Goal: Task Accomplishment & Management: Manage account settings

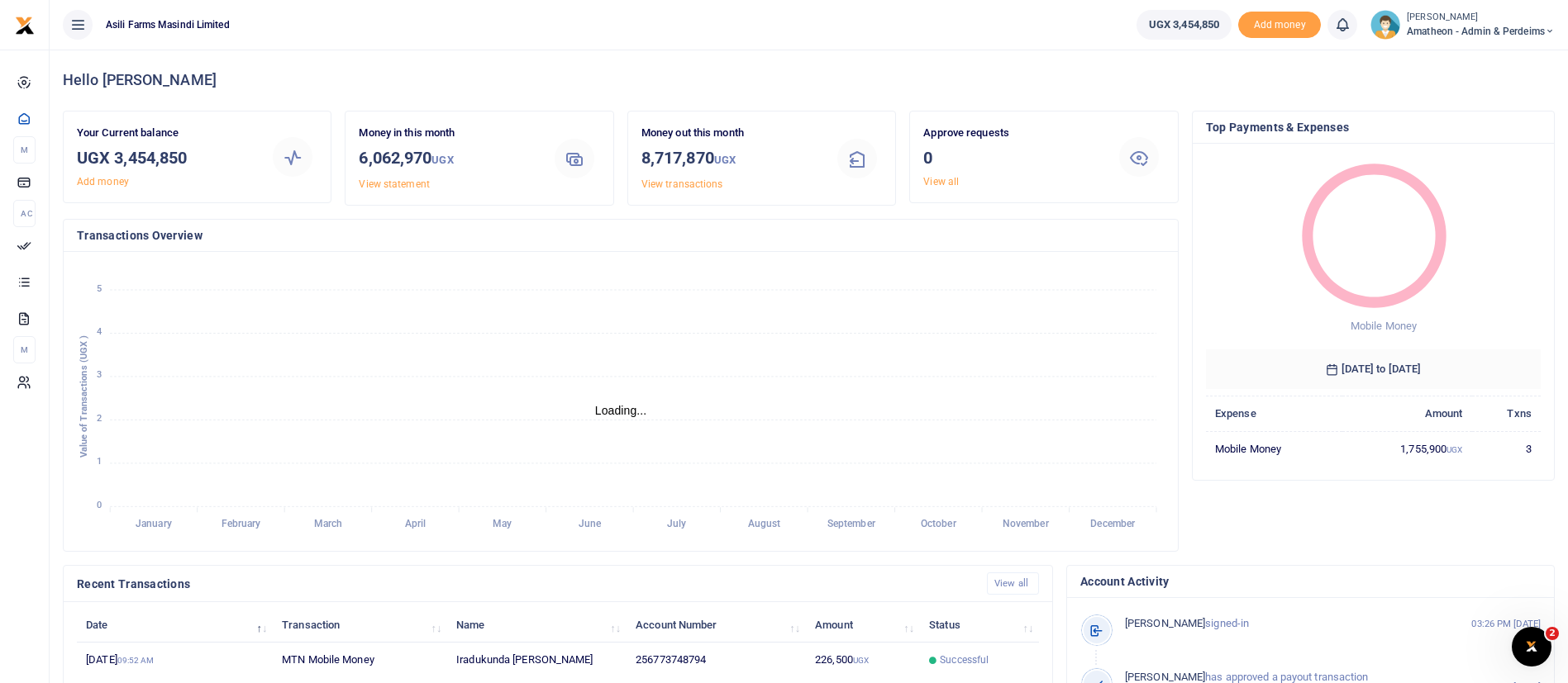
click at [1433, 20] on small "[PERSON_NAME]" at bounding box center [1480, 18] width 148 height 14
click at [1469, 60] on link "Switch accounts" at bounding box center [1491, 60] width 131 height 23
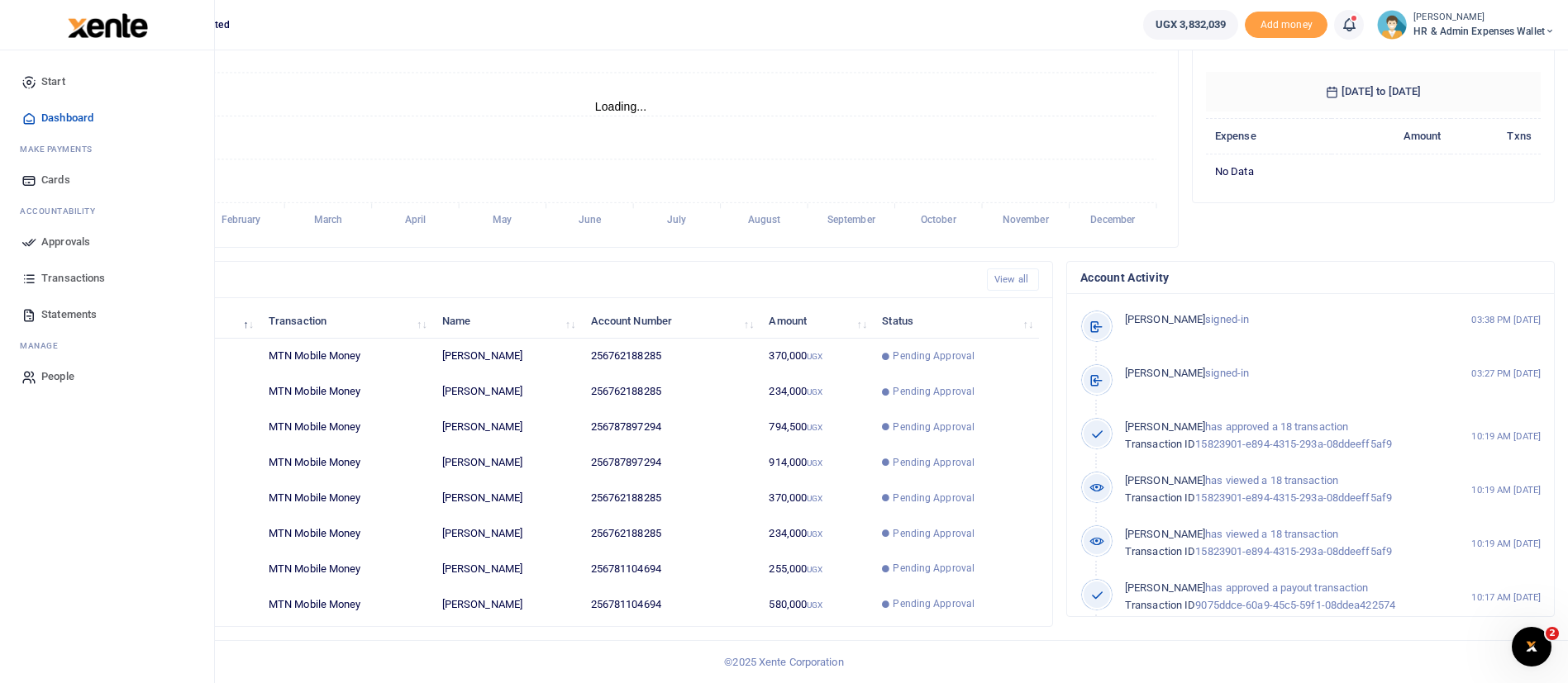
scroll to position [213, 317]
click at [36, 240] on icon at bounding box center [29, 242] width 15 height 15
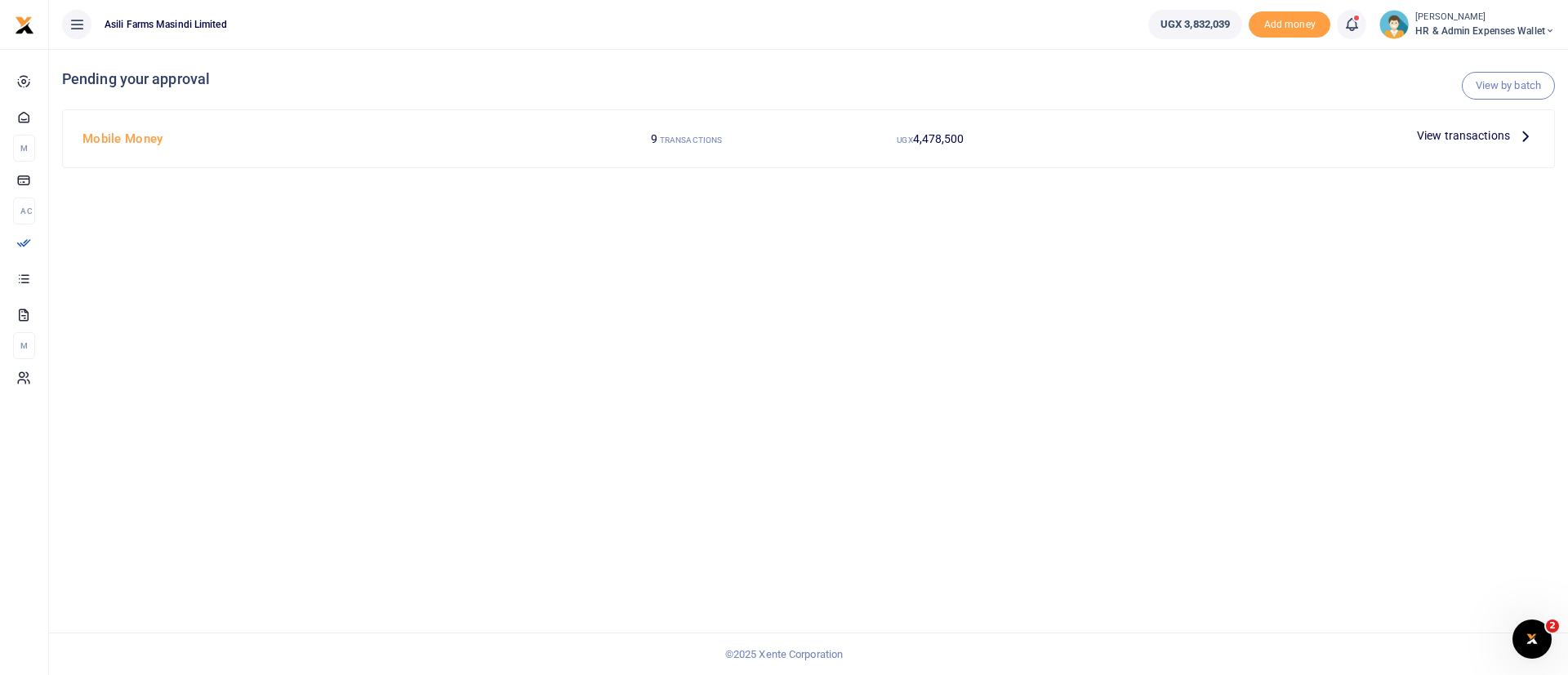
click at [1469, 133] on span "View transactions" at bounding box center [1463, 136] width 93 height 18
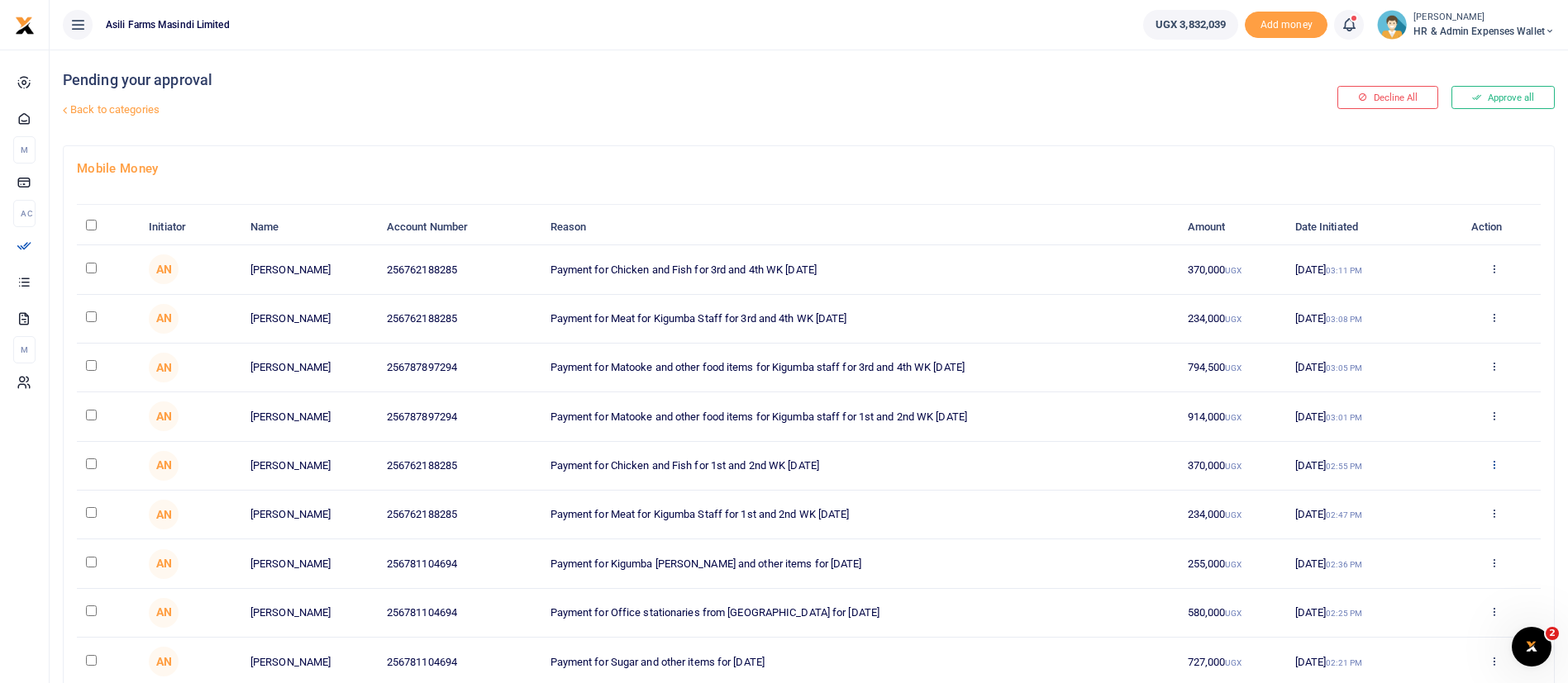
click at [1492, 469] on icon at bounding box center [1494, 465] width 11 height 12
click at [1426, 560] on link "Details" at bounding box center [1434, 566] width 131 height 23
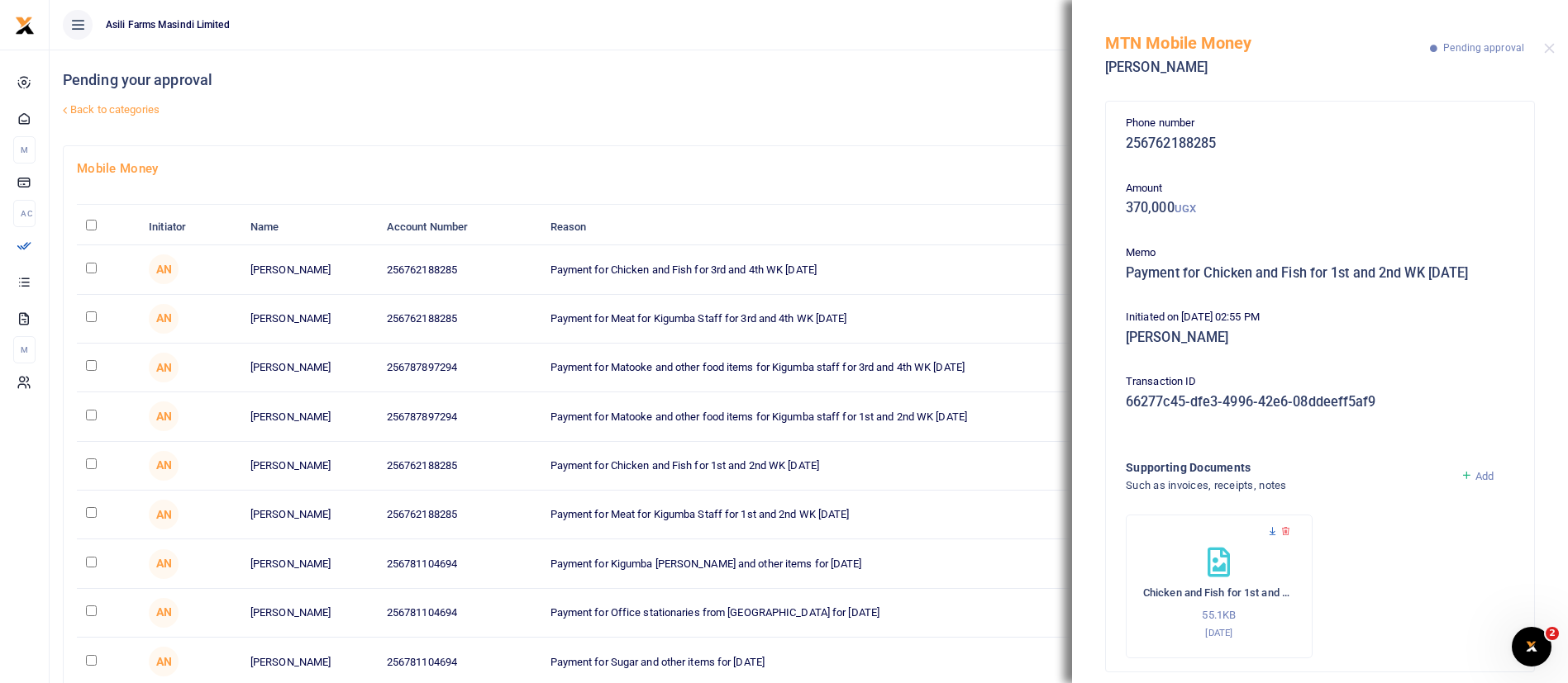
click at [1268, 526] on icon at bounding box center [1272, 531] width 11 height 11
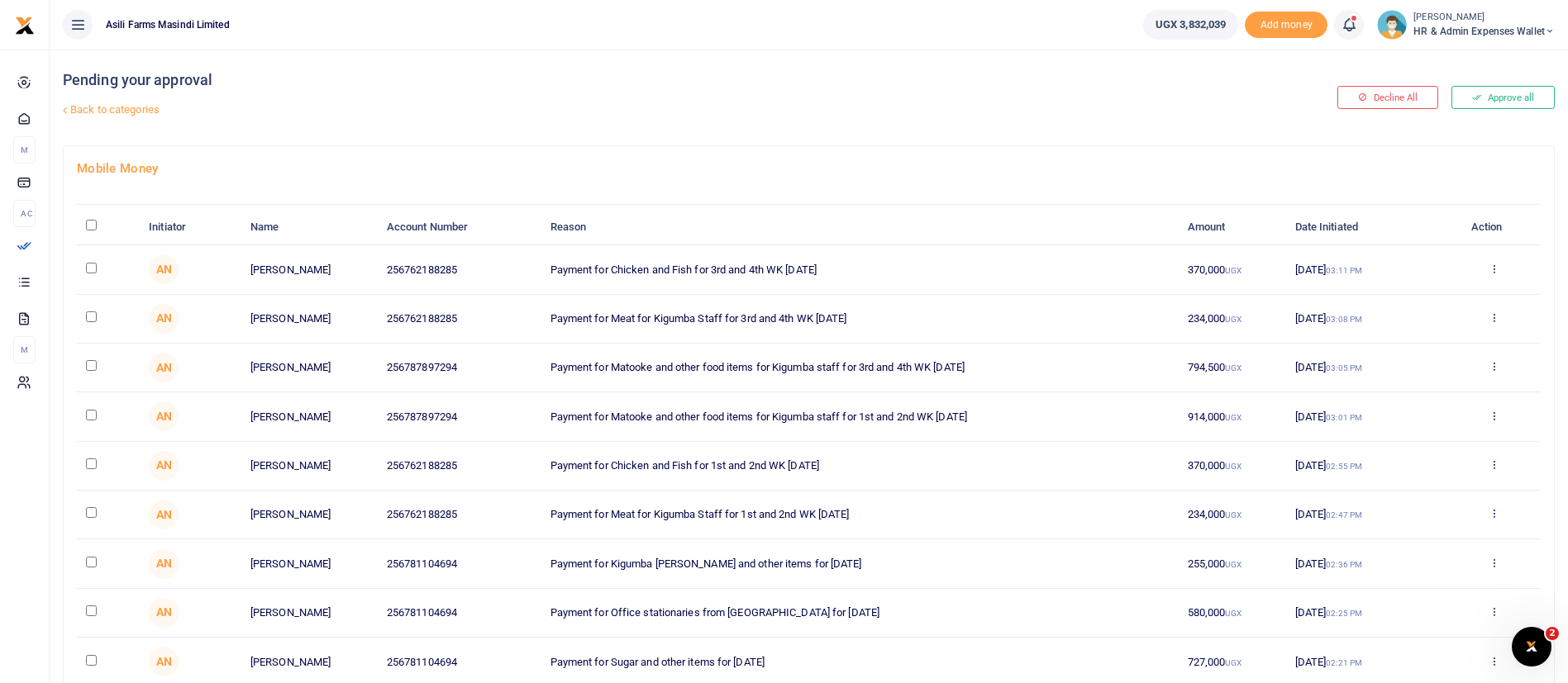
click at [1491, 512] on icon at bounding box center [1494, 513] width 11 height 12
click at [1414, 616] on link "Details" at bounding box center [1434, 615] width 131 height 23
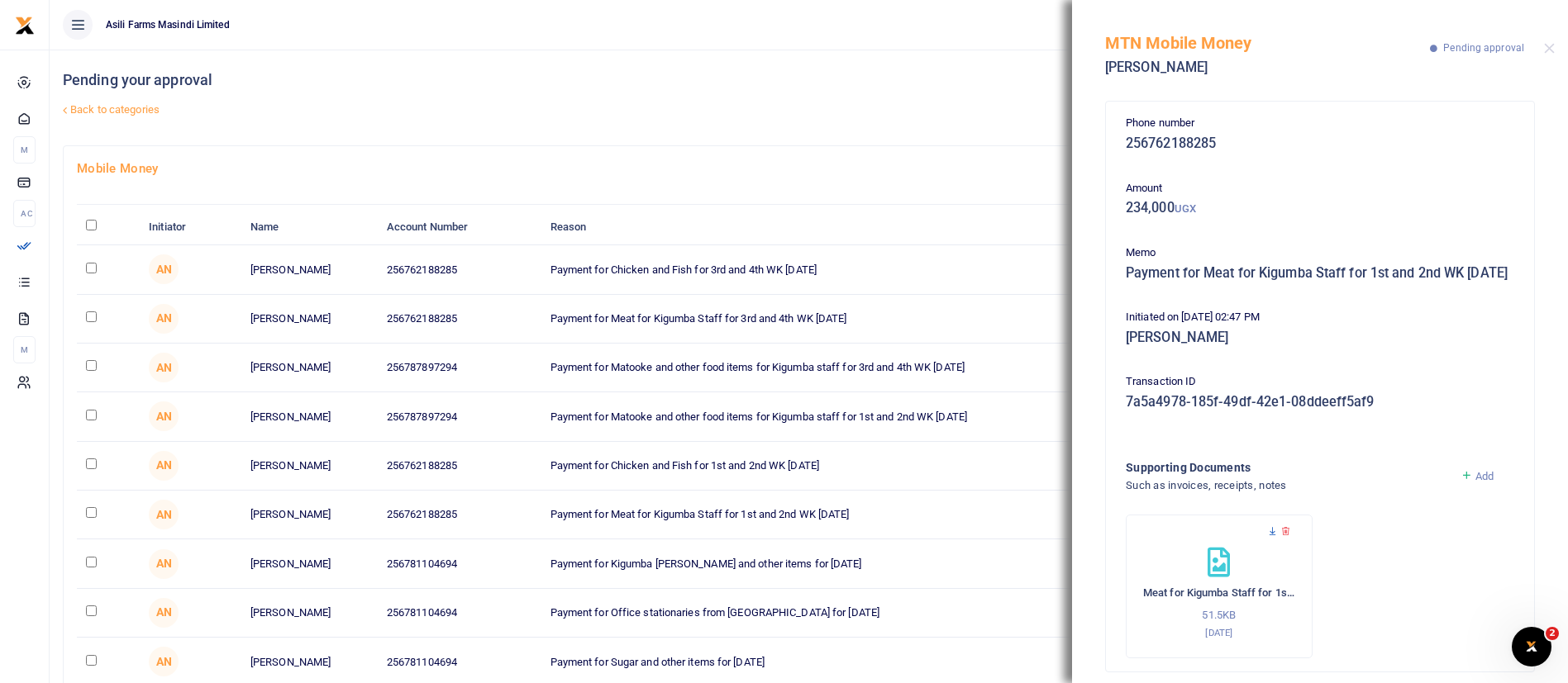
click at [1275, 537] on icon at bounding box center [1272, 531] width 11 height 11
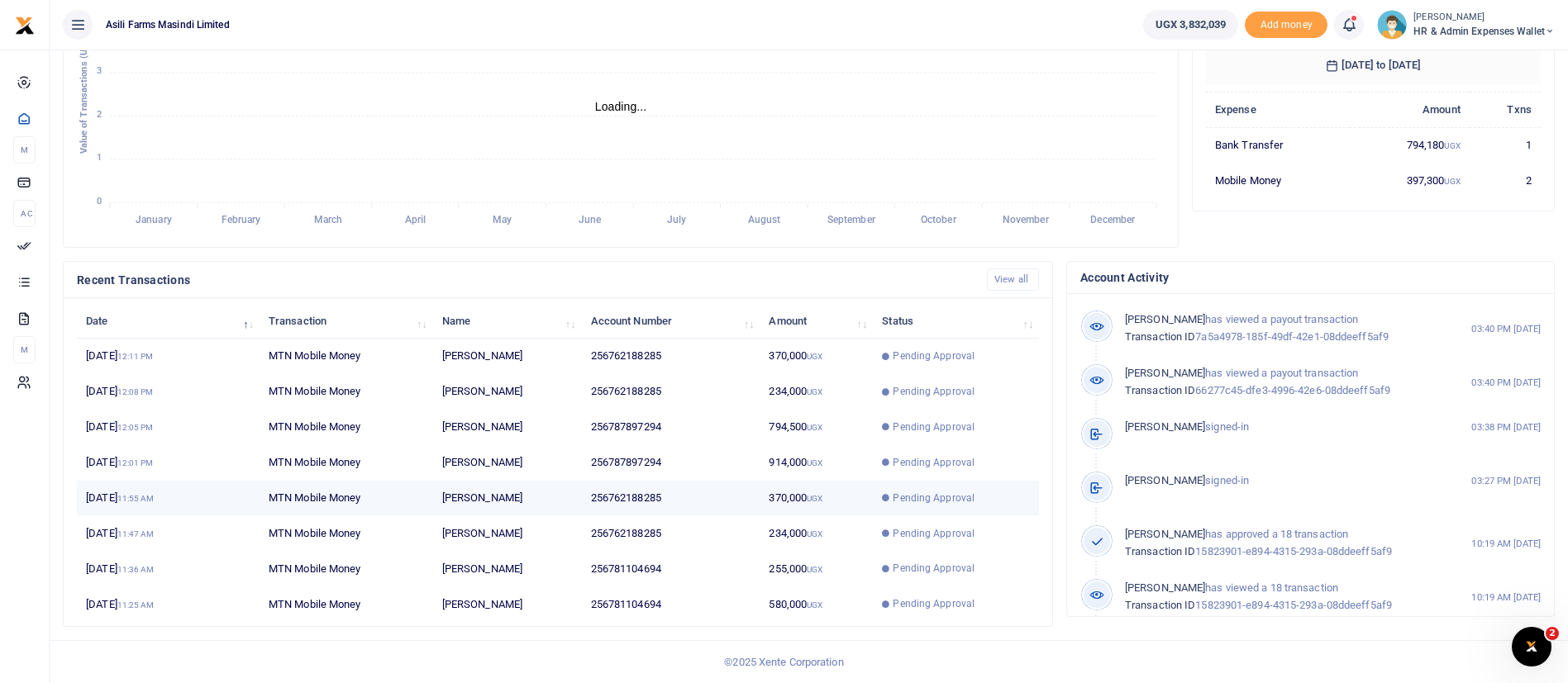
click at [784, 505] on td "370,000 UGX" at bounding box center [817, 499] width 113 height 36
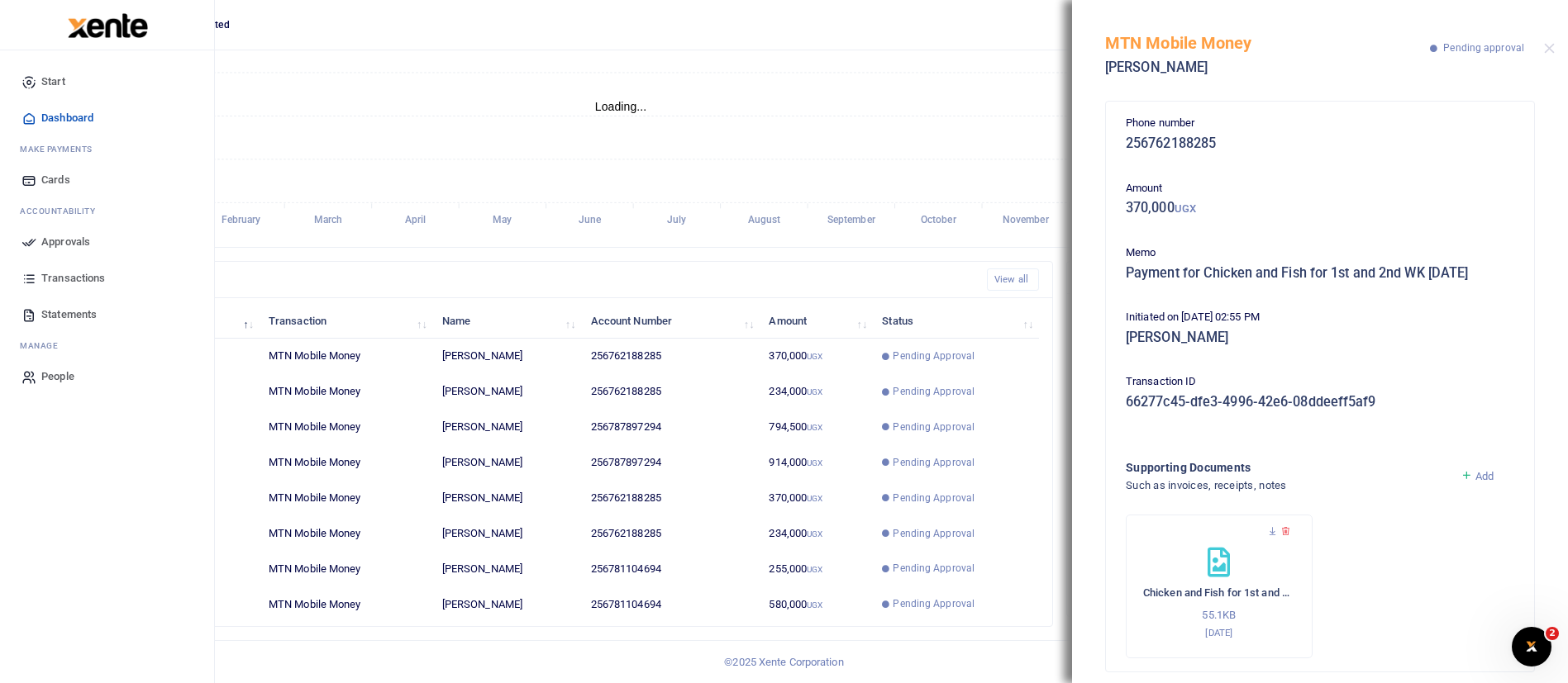
click at [68, 246] on span "Approvals" at bounding box center [66, 242] width 48 height 17
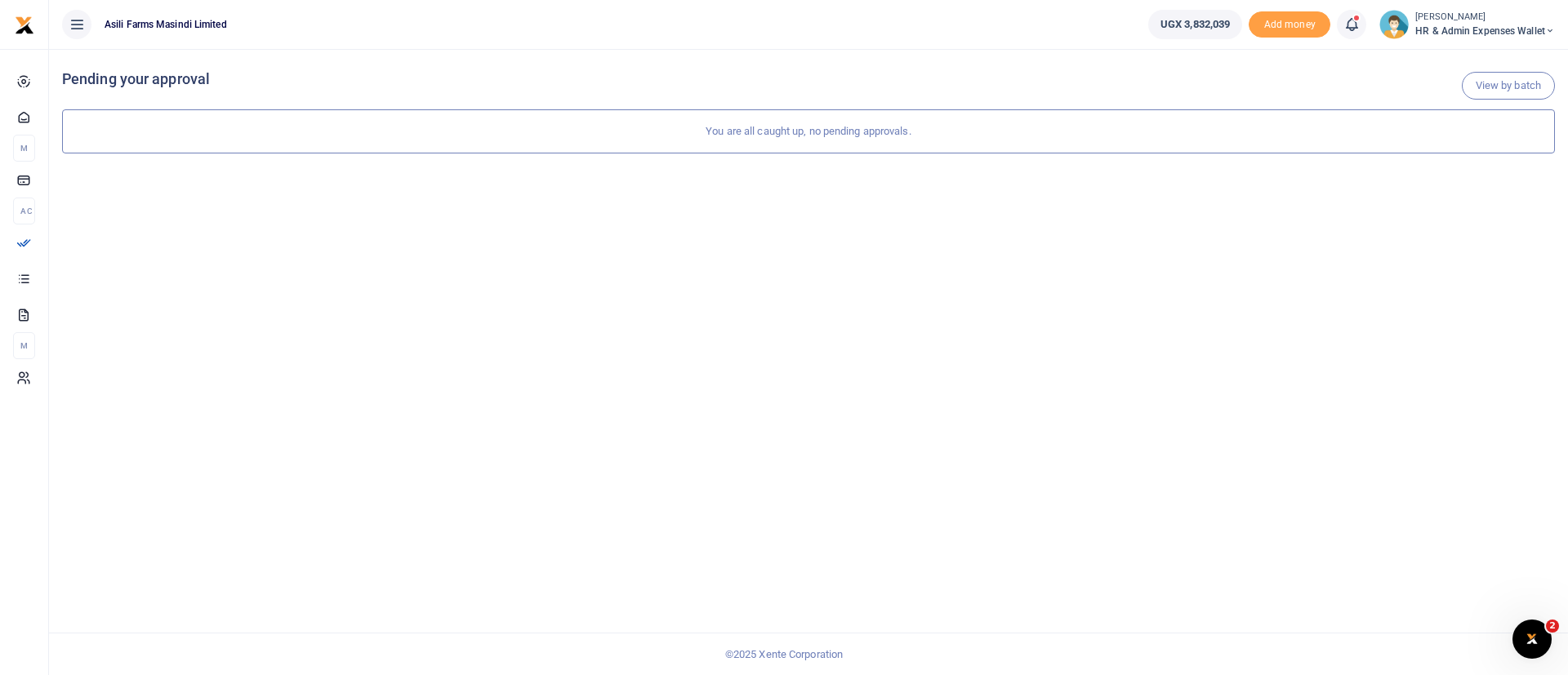
click at [1474, 26] on span "HR & Admin Expenses Wallet" at bounding box center [1484, 31] width 139 height 15
click at [1439, 59] on icon at bounding box center [1446, 59] width 13 height 15
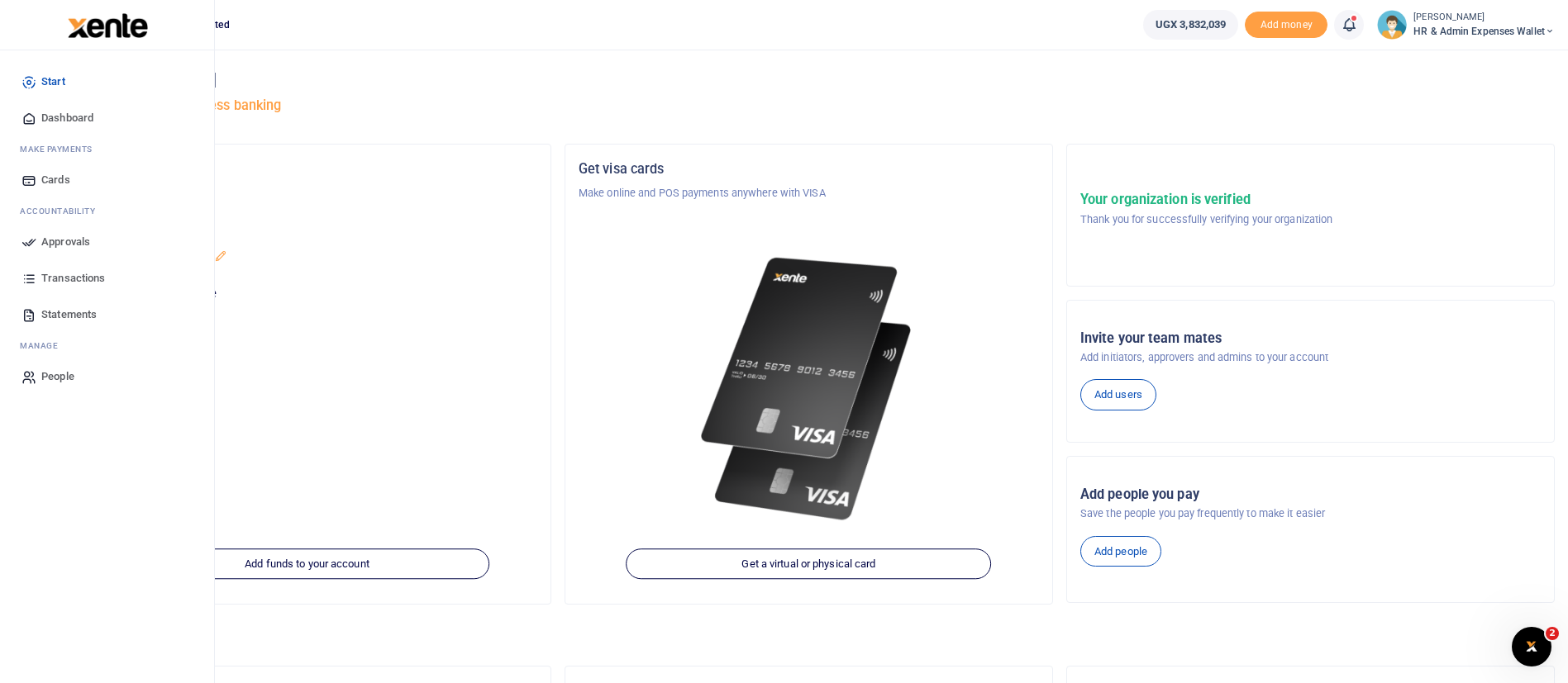
click at [85, 236] on span "Approvals" at bounding box center [66, 242] width 48 height 17
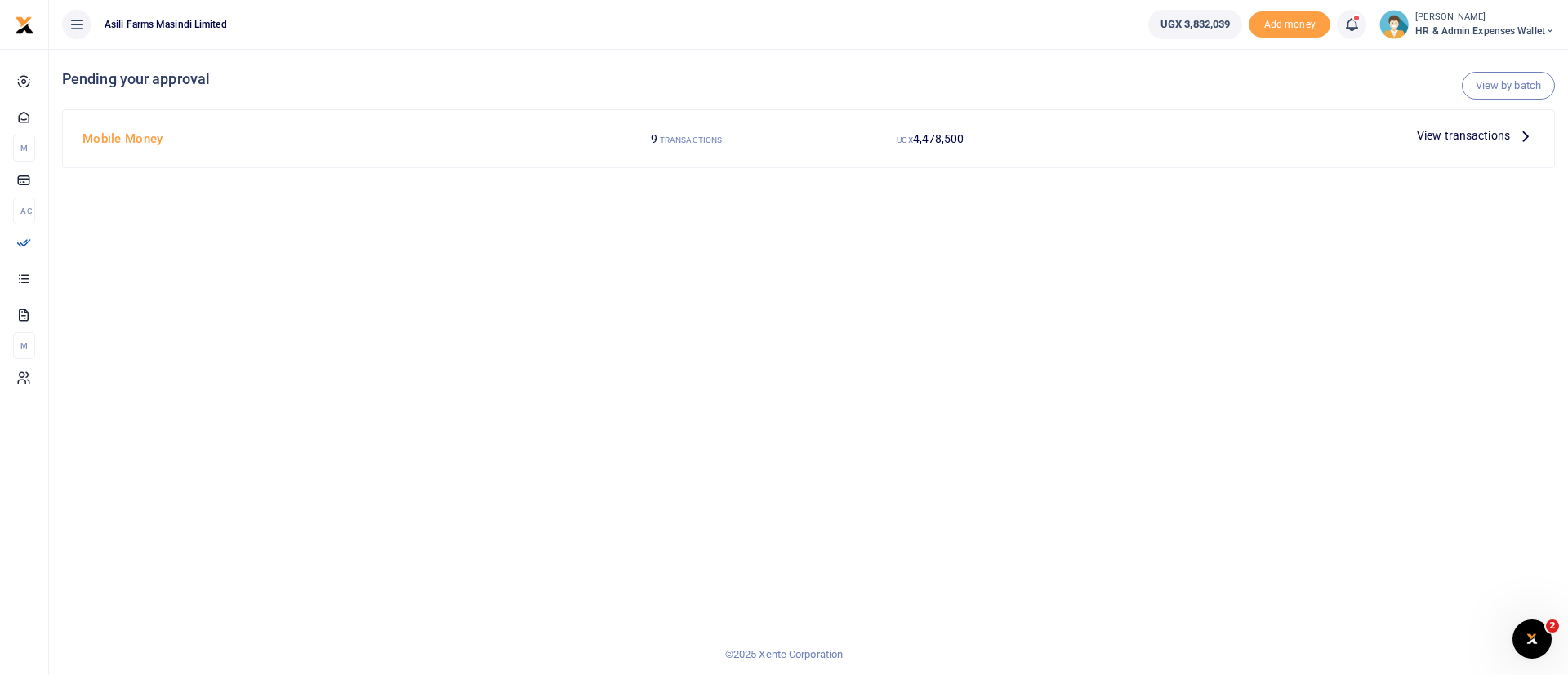
click at [1446, 138] on span "View transactions" at bounding box center [1463, 136] width 93 height 18
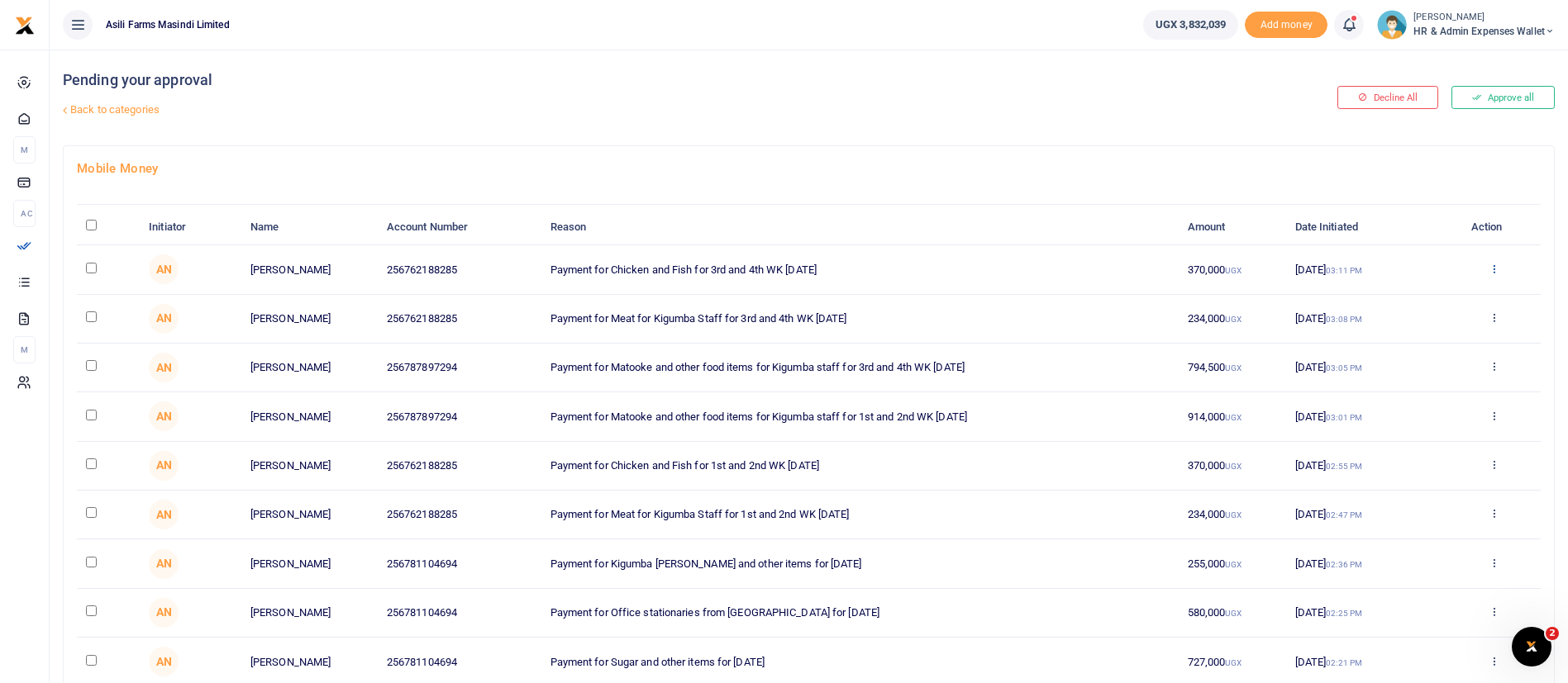
click at [1498, 271] on icon at bounding box center [1494, 269] width 11 height 12
click at [1451, 371] on link "Details" at bounding box center [1434, 369] width 131 height 23
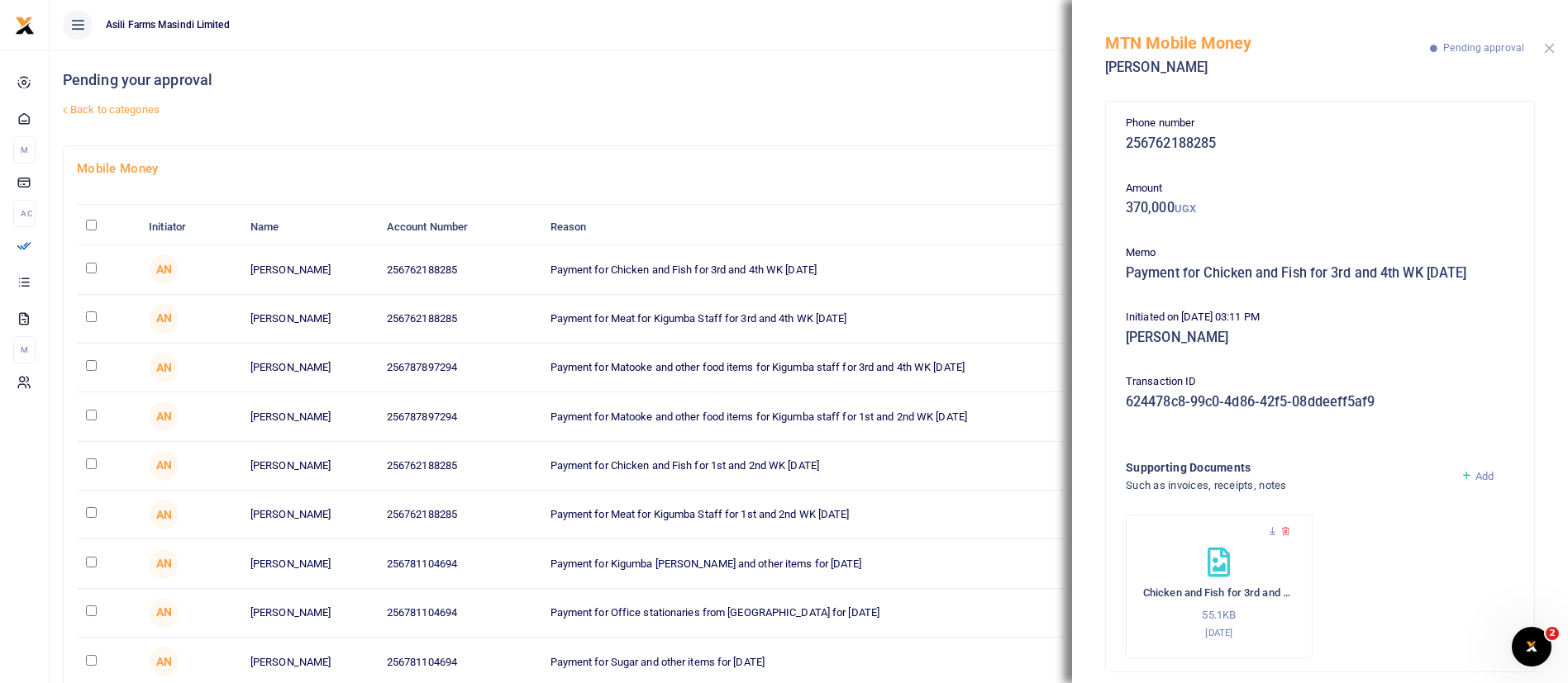
click at [1549, 50] on button "Close" at bounding box center [1549, 48] width 11 height 11
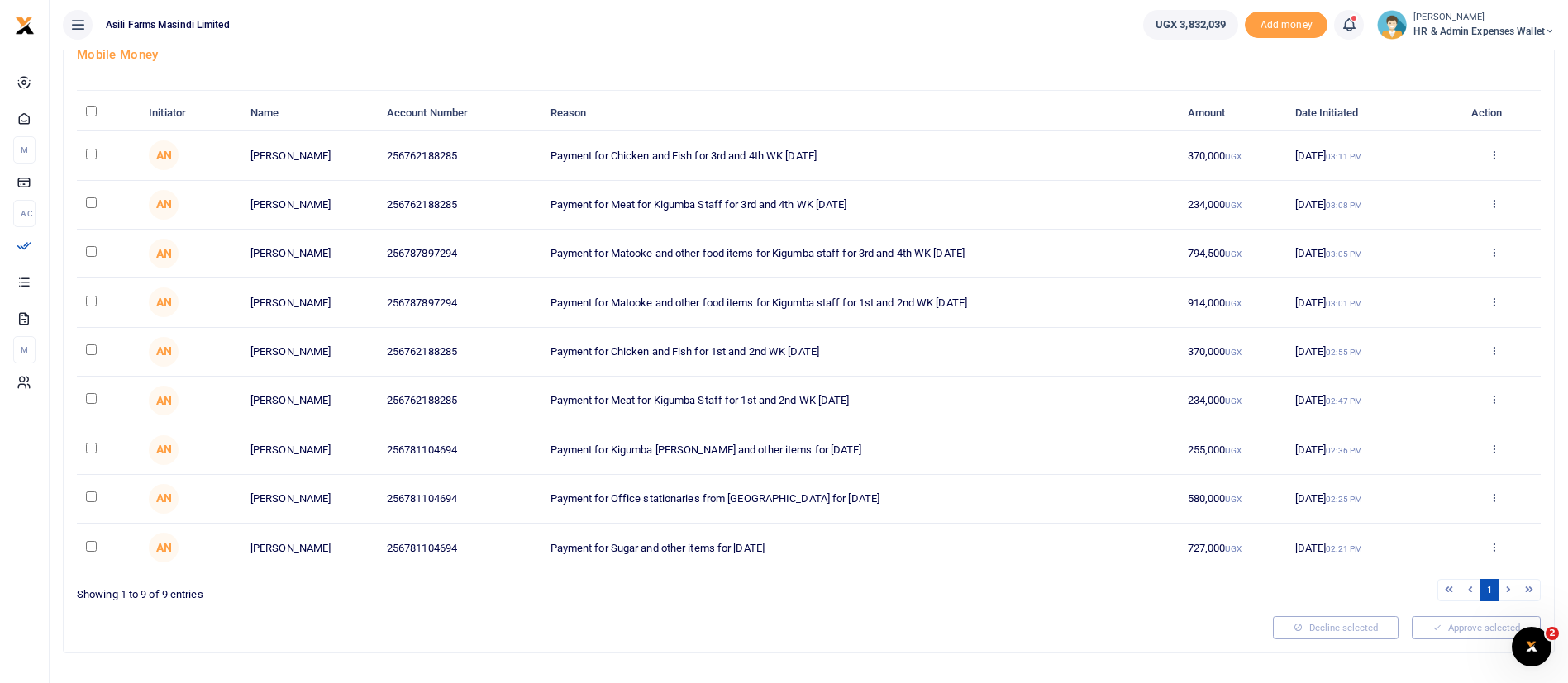
scroll to position [140, 0]
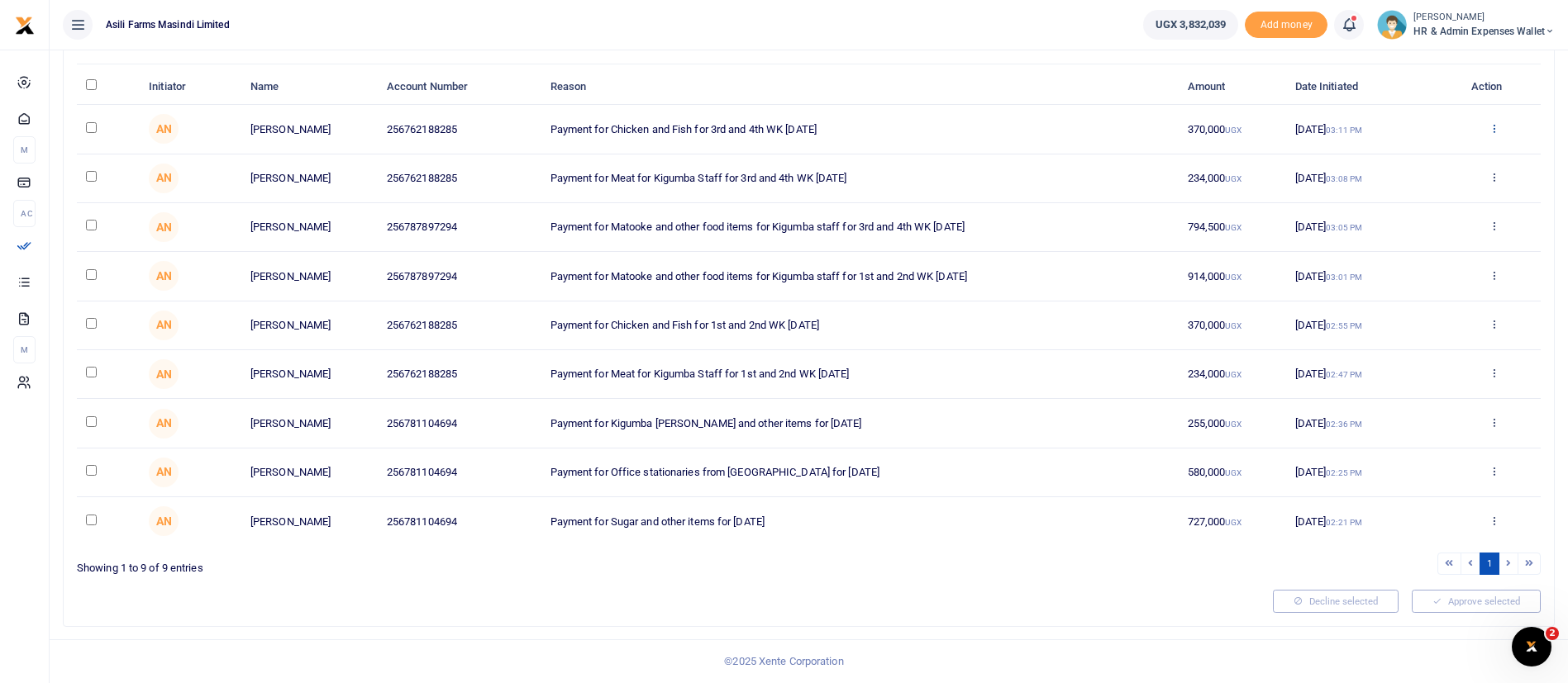
click at [1493, 128] on icon at bounding box center [1494, 128] width 11 height 12
click at [1498, 322] on icon at bounding box center [1494, 324] width 11 height 12
click at [1440, 419] on link "Details" at bounding box center [1434, 425] width 131 height 23
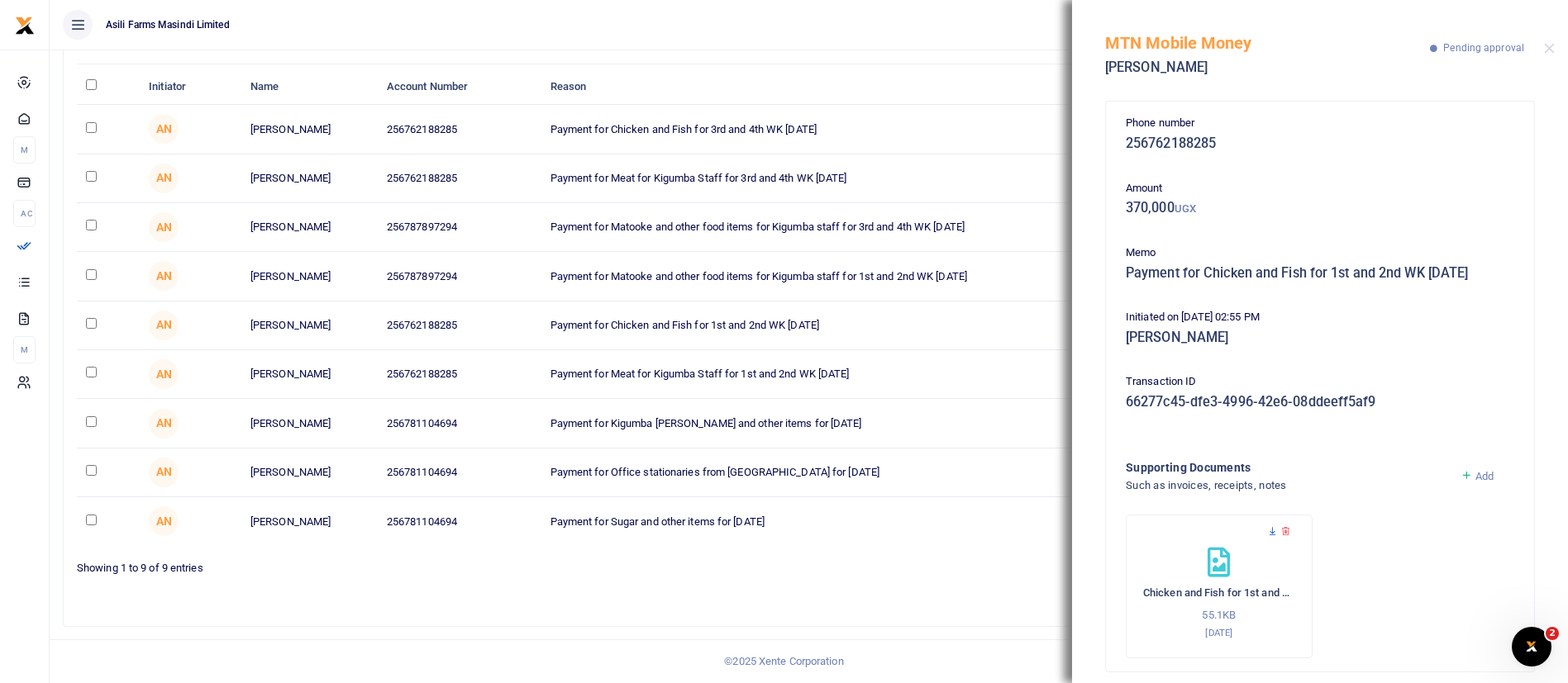
click at [1272, 532] on icon at bounding box center [1272, 531] width 11 height 11
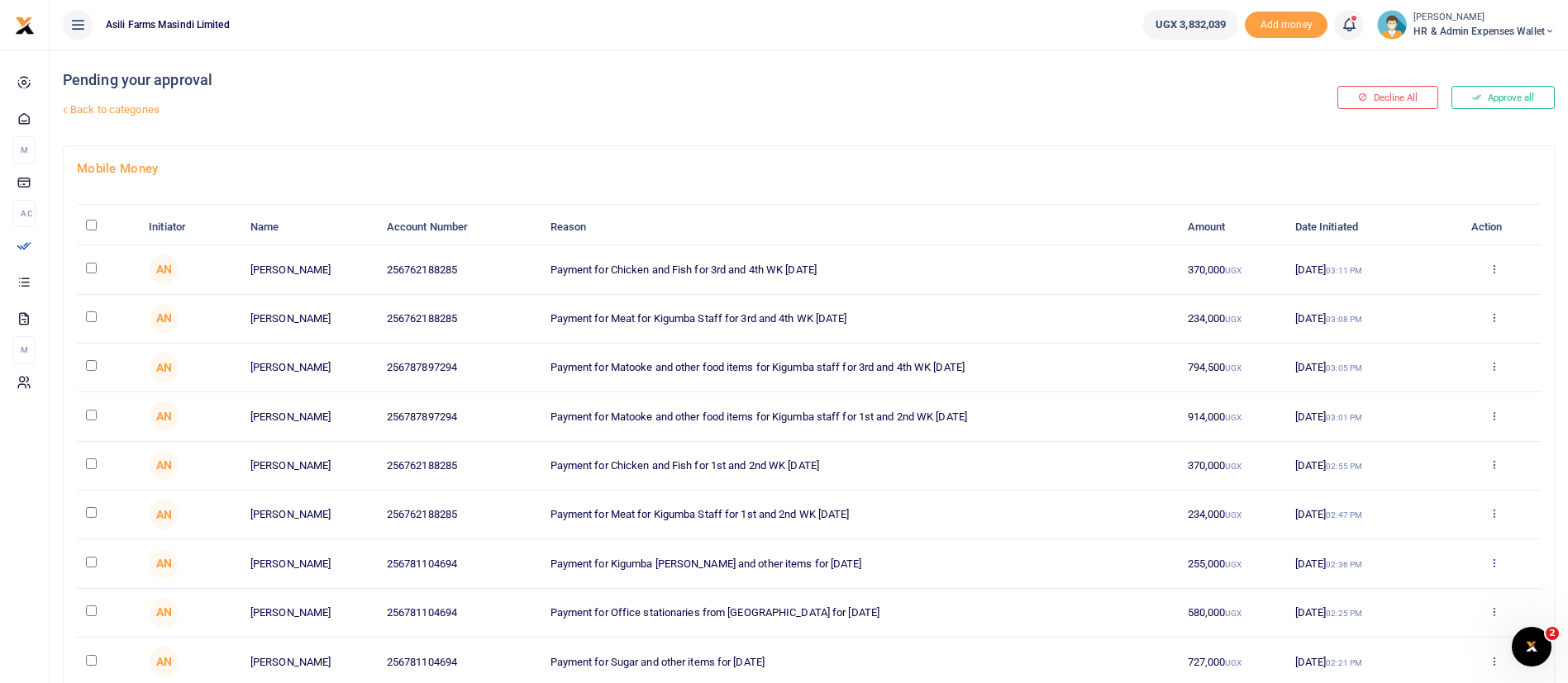
click at [1500, 565] on icon at bounding box center [1494, 563] width 11 height 12
click at [1425, 673] on link "Details" at bounding box center [1434, 665] width 131 height 23
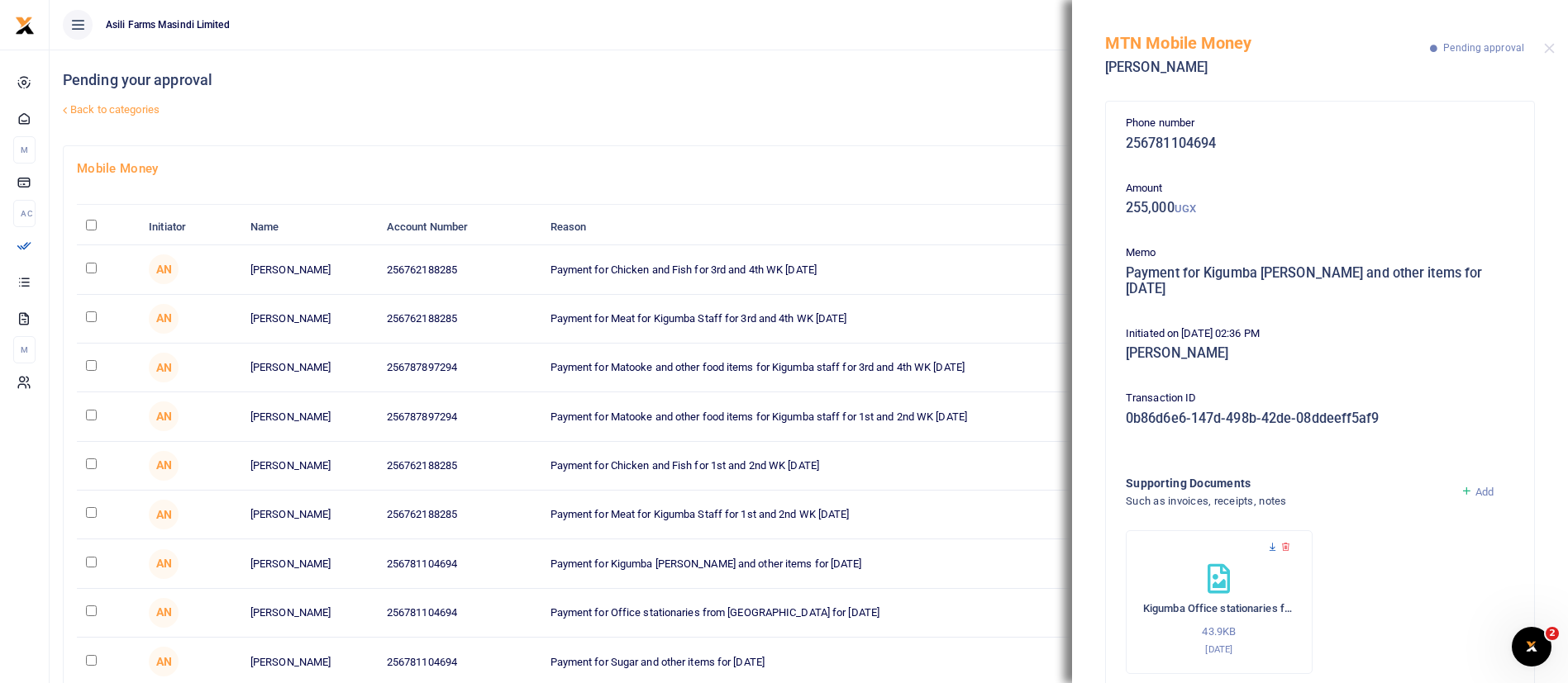
click at [1271, 542] on icon at bounding box center [1272, 547] width 11 height 11
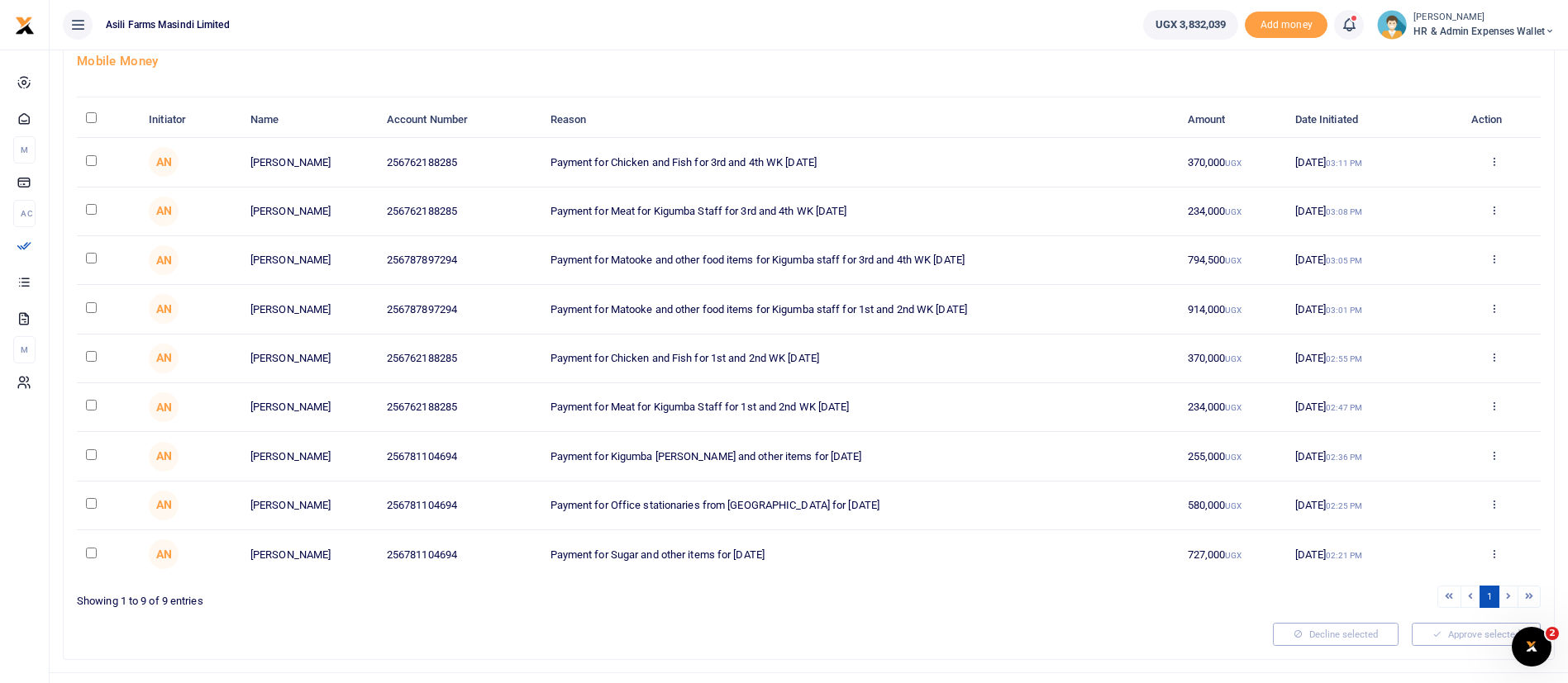
scroll to position [140, 0]
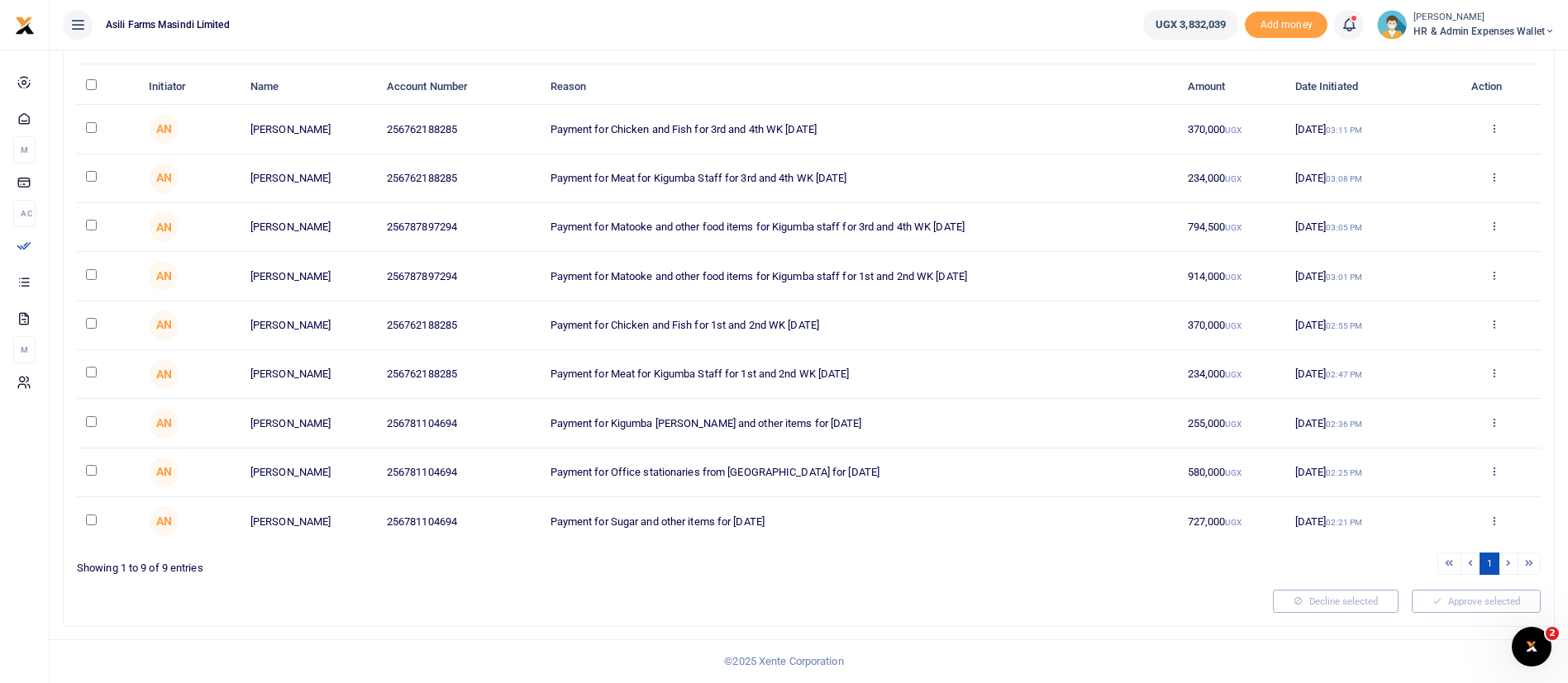
click at [1499, 472] on icon at bounding box center [1494, 471] width 11 height 12
click at [1433, 569] on link "Details" at bounding box center [1434, 573] width 131 height 23
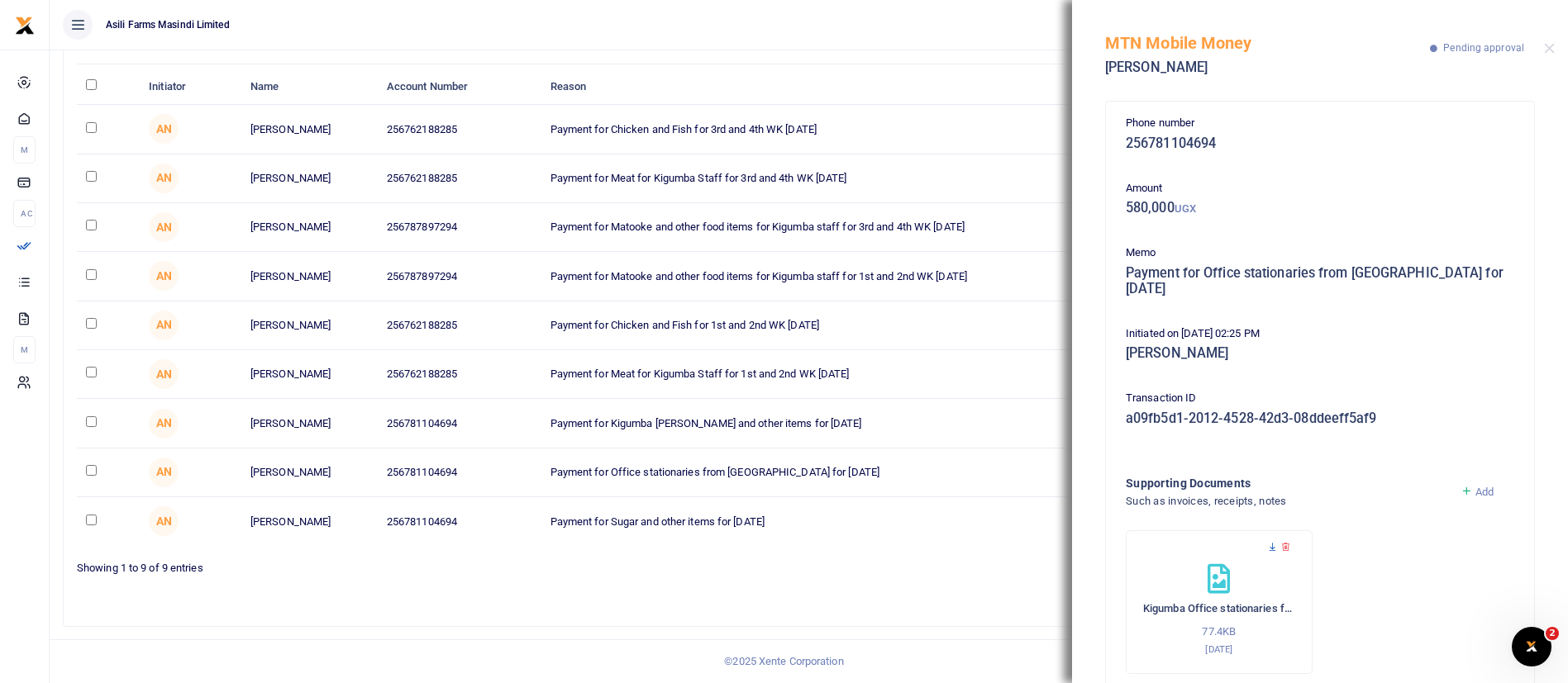
click at [1272, 542] on icon at bounding box center [1272, 547] width 11 height 11
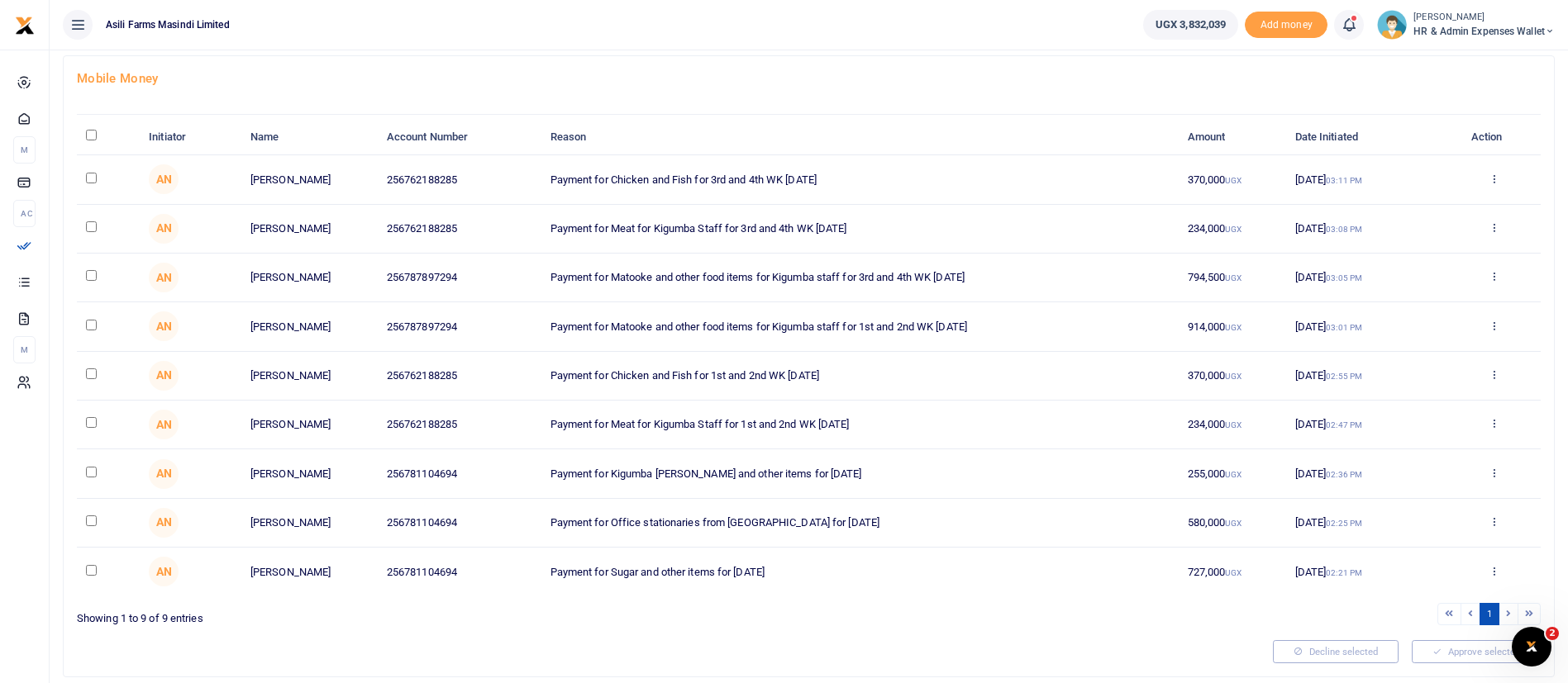
scroll to position [140, 0]
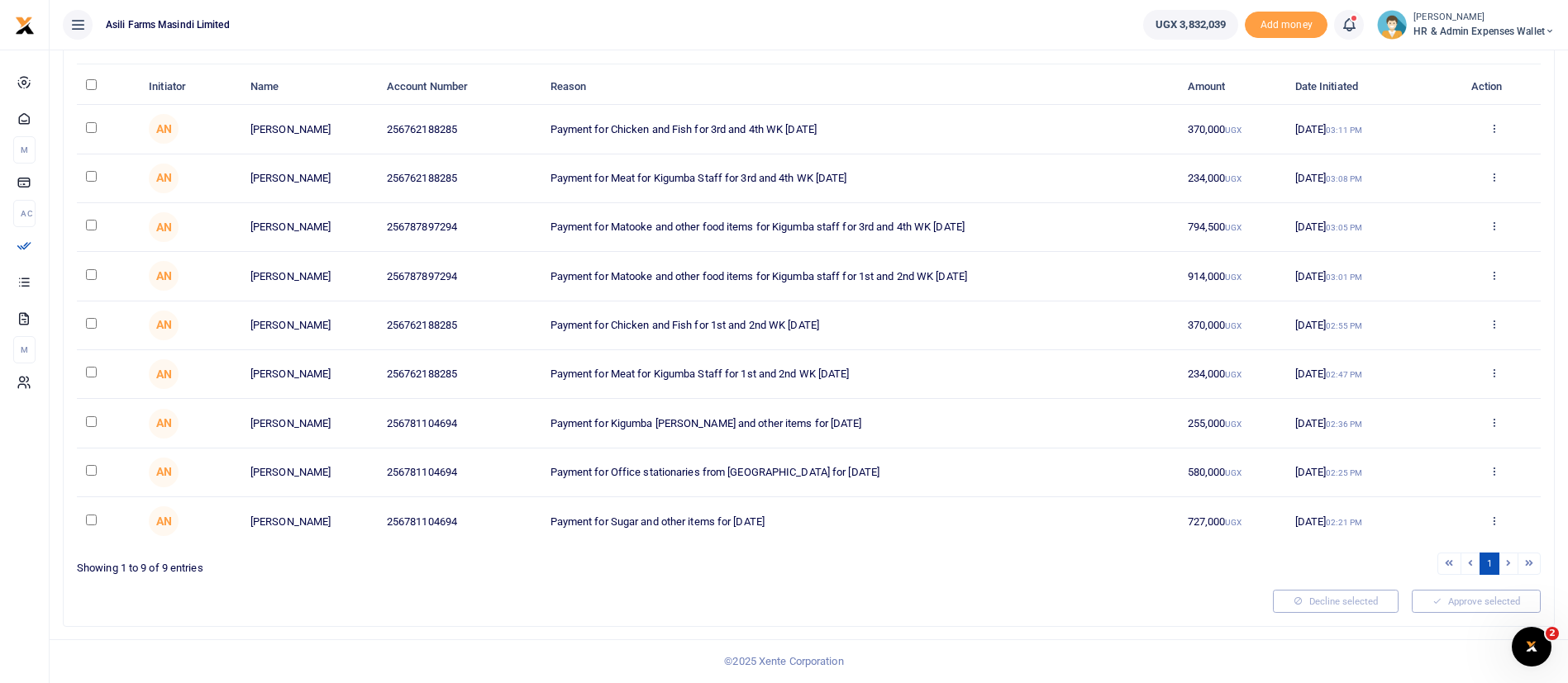
click at [90, 475] on input "checkbox" at bounding box center [91, 470] width 11 height 11
checkbox input "true"
click at [90, 372] on input "checkbox" at bounding box center [91, 372] width 11 height 11
checkbox input "true"
click at [93, 322] on input "checkbox" at bounding box center [91, 324] width 11 height 11
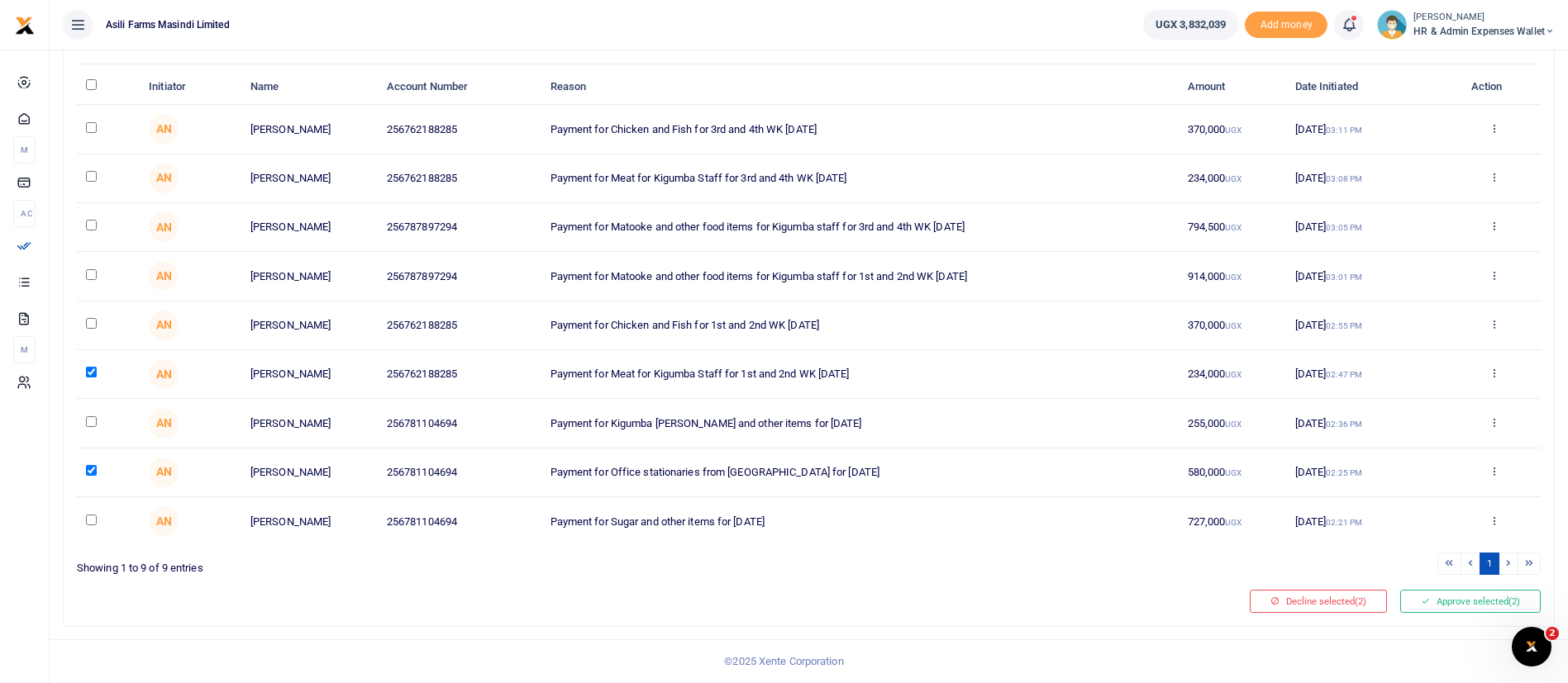
checkbox input "true"
click at [89, 418] on input "checkbox" at bounding box center [91, 421] width 11 height 11
checkbox input "true"
click at [89, 273] on input "checkbox" at bounding box center [91, 274] width 11 height 11
checkbox input "true"
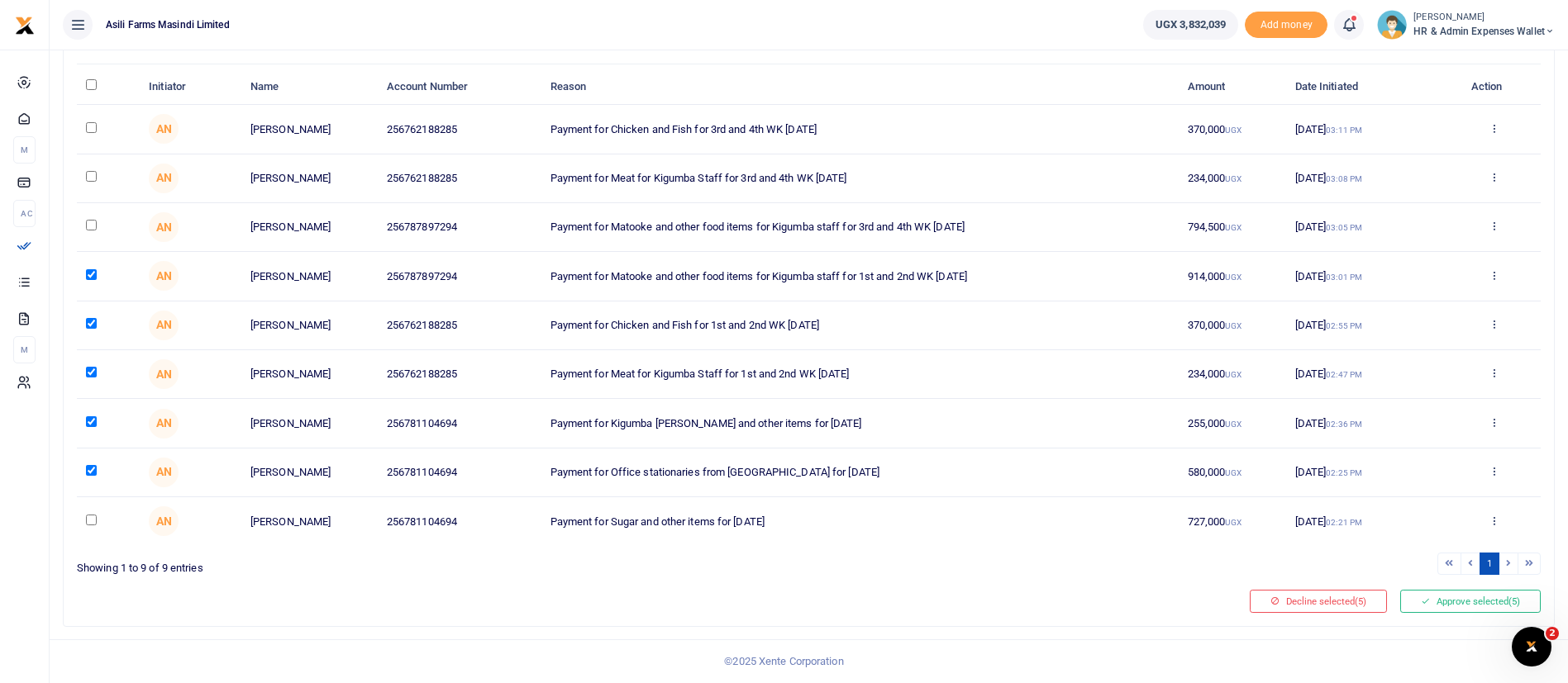
click at [96, 521] on input "checkbox" at bounding box center [91, 520] width 11 height 11
checkbox input "true"
click at [1451, 606] on button "Approve selected (6)" at bounding box center [1470, 602] width 140 height 23
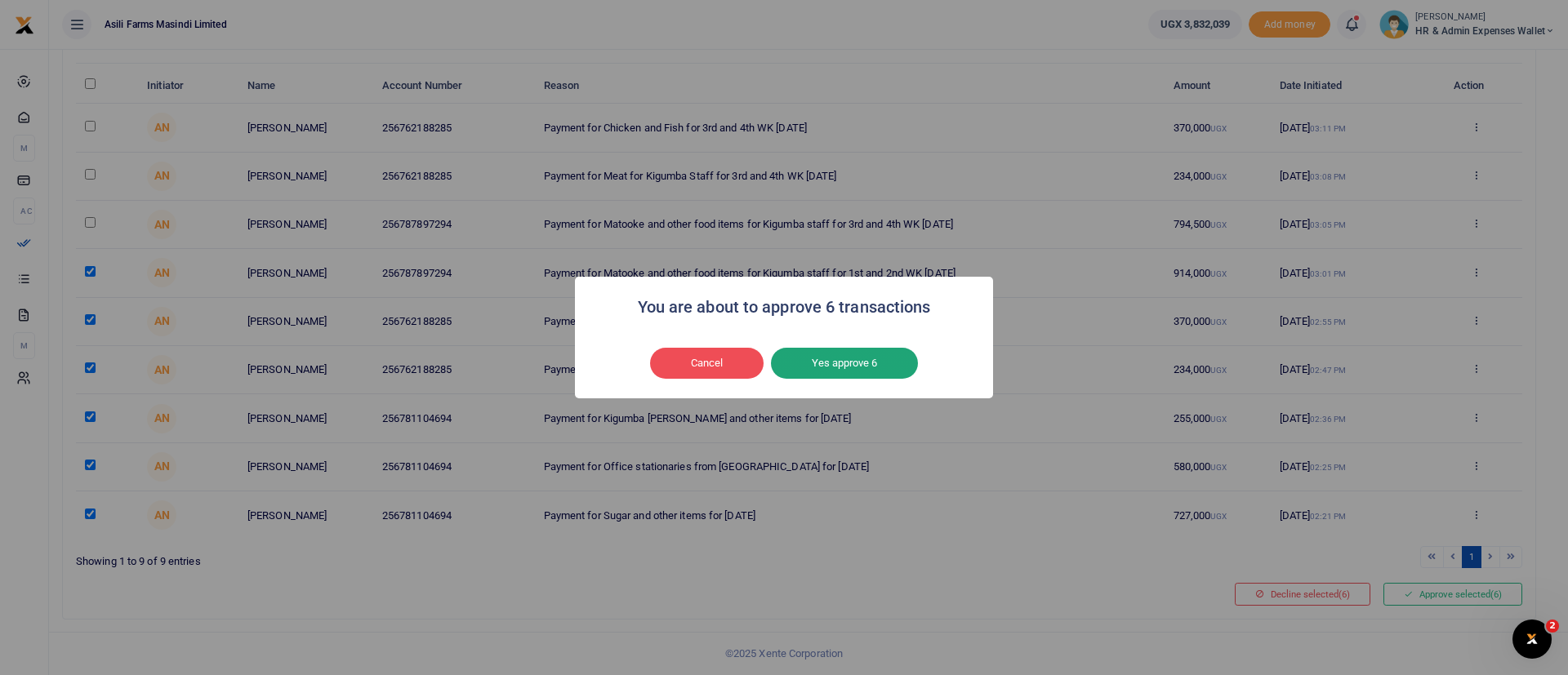
click at [834, 368] on button "Yes approve 6" at bounding box center [844, 363] width 147 height 31
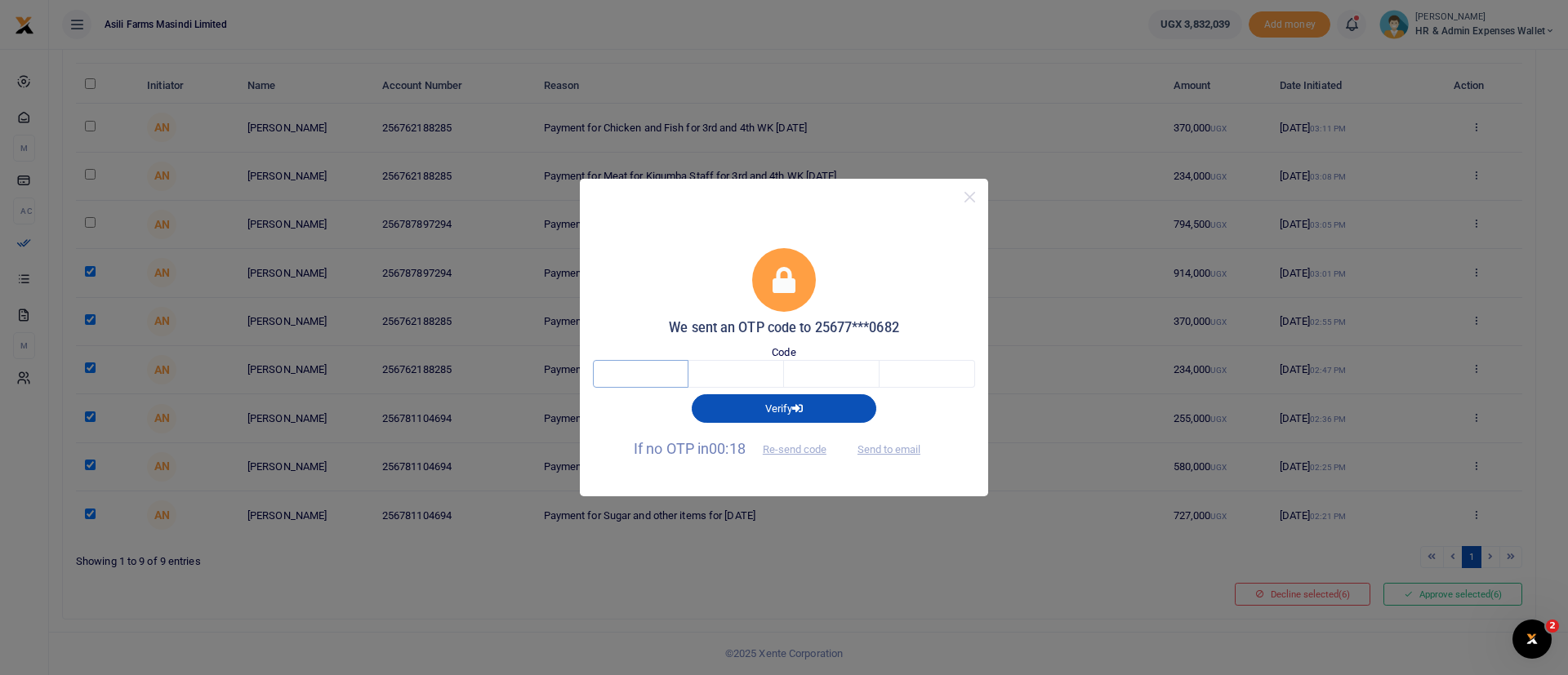
click at [642, 372] on input "text" at bounding box center [640, 374] width 96 height 28
type input "2"
type input "4"
type input "2"
type input "7"
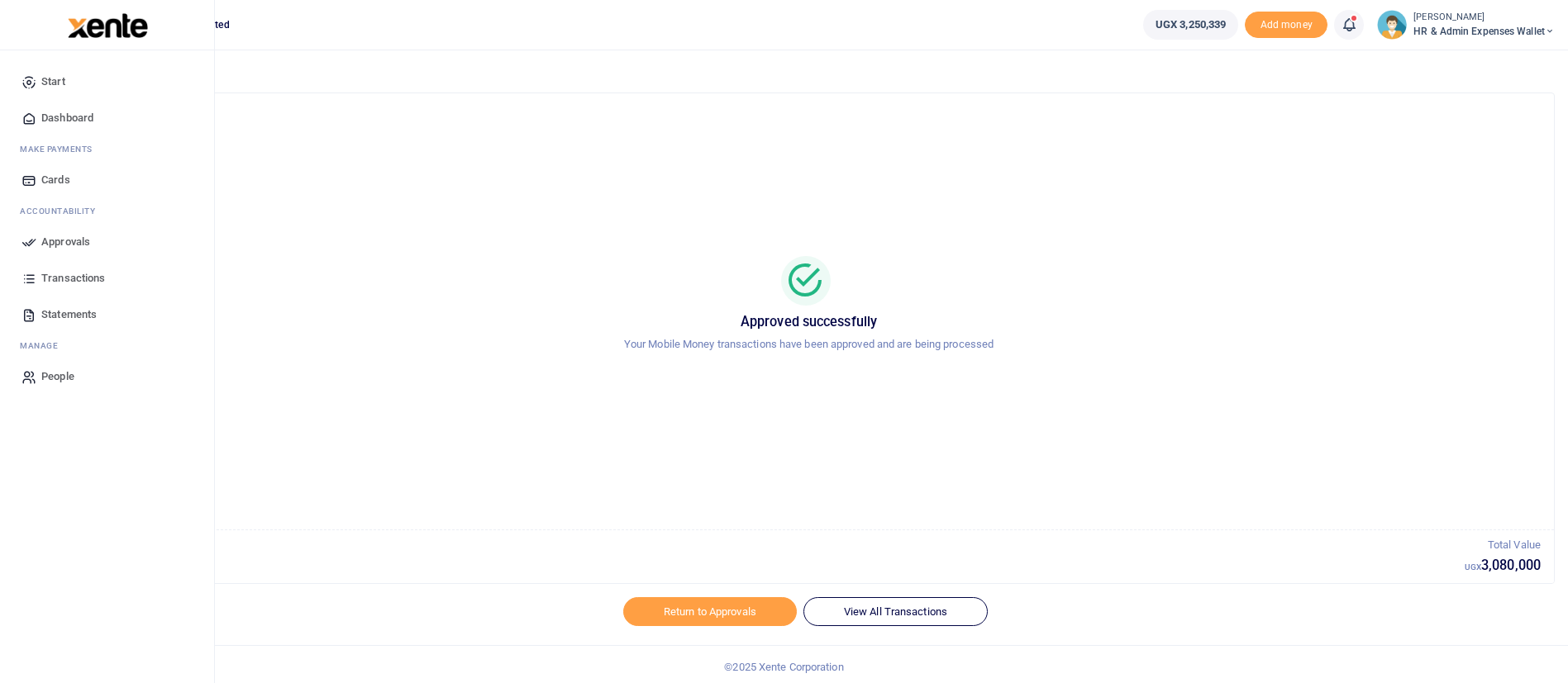
click at [130, 34] on img at bounding box center [108, 26] width 80 height 25
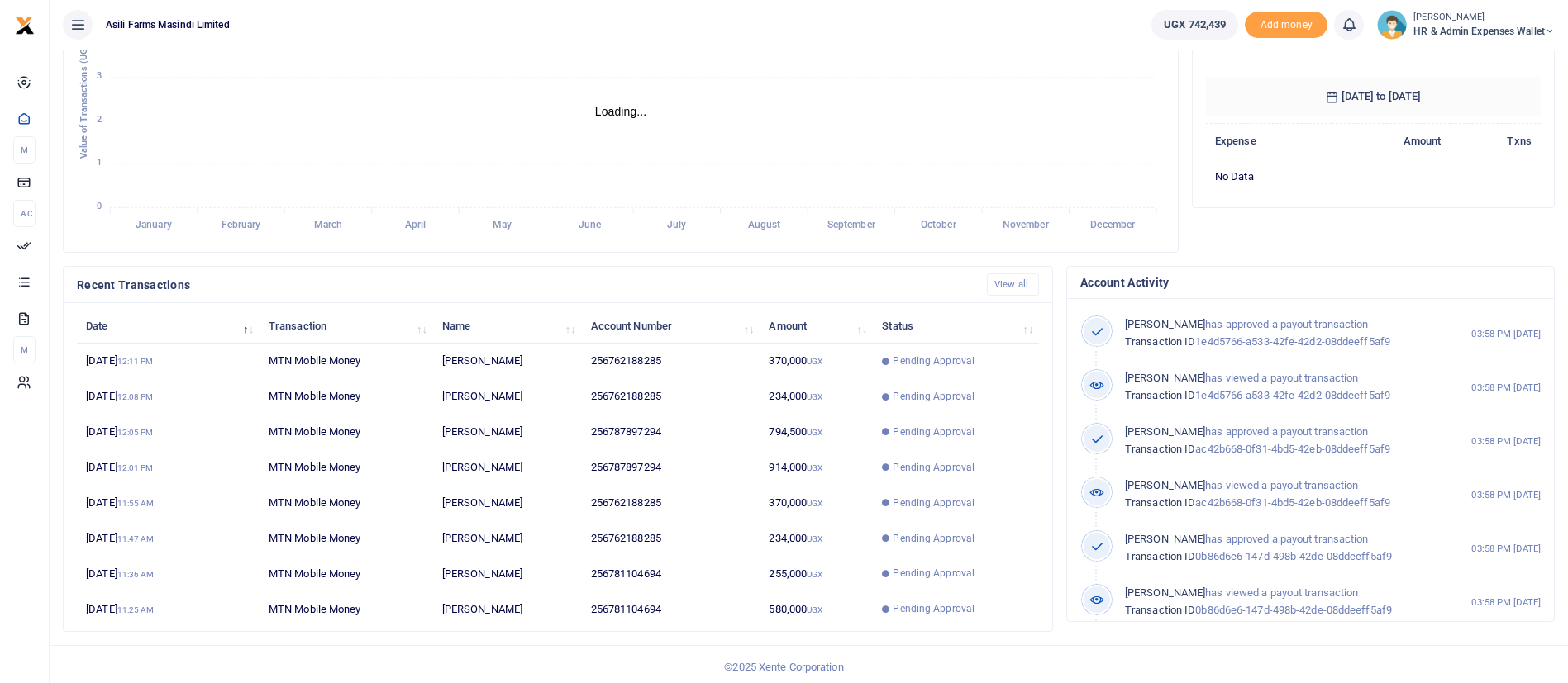
scroll to position [304, 0]
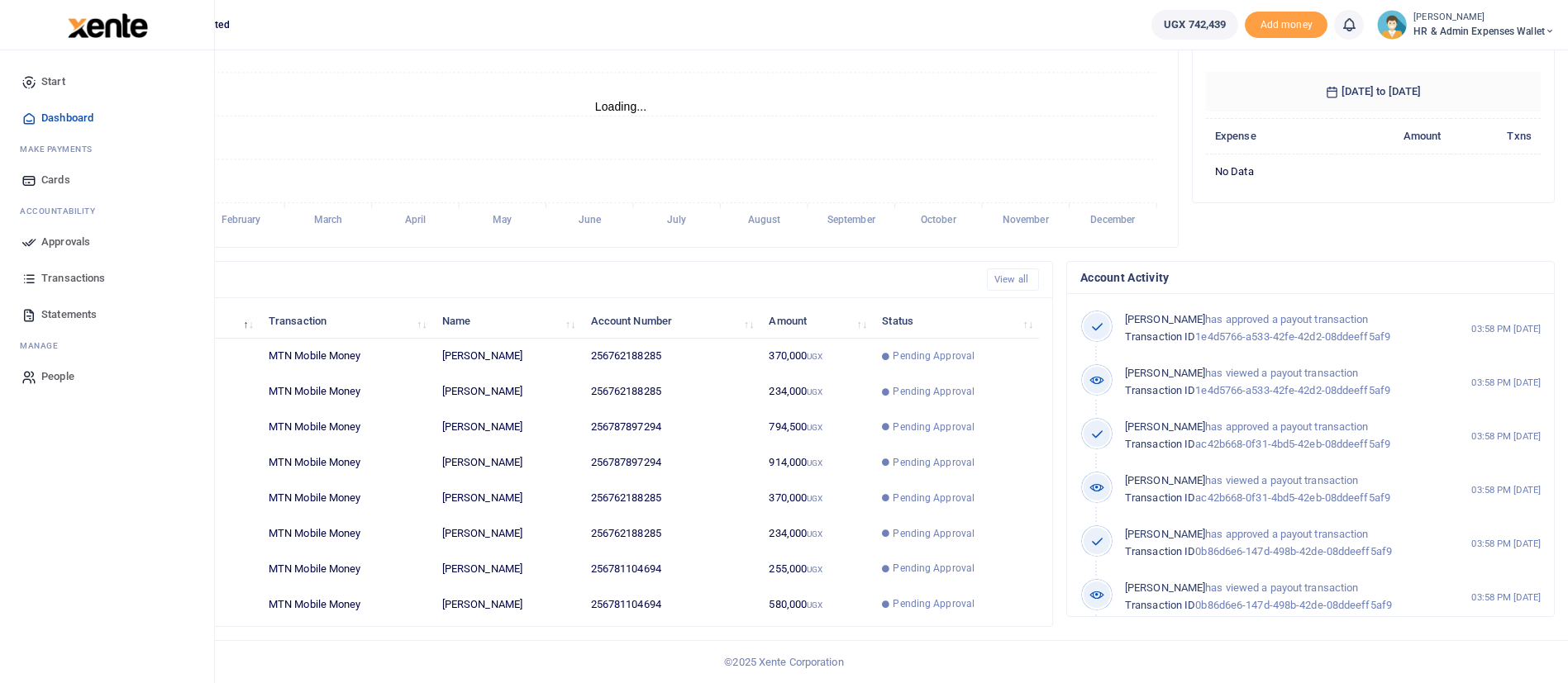
click at [127, 33] on img at bounding box center [108, 26] width 80 height 25
click at [88, 273] on span "Transactions" at bounding box center [73, 279] width 63 height 17
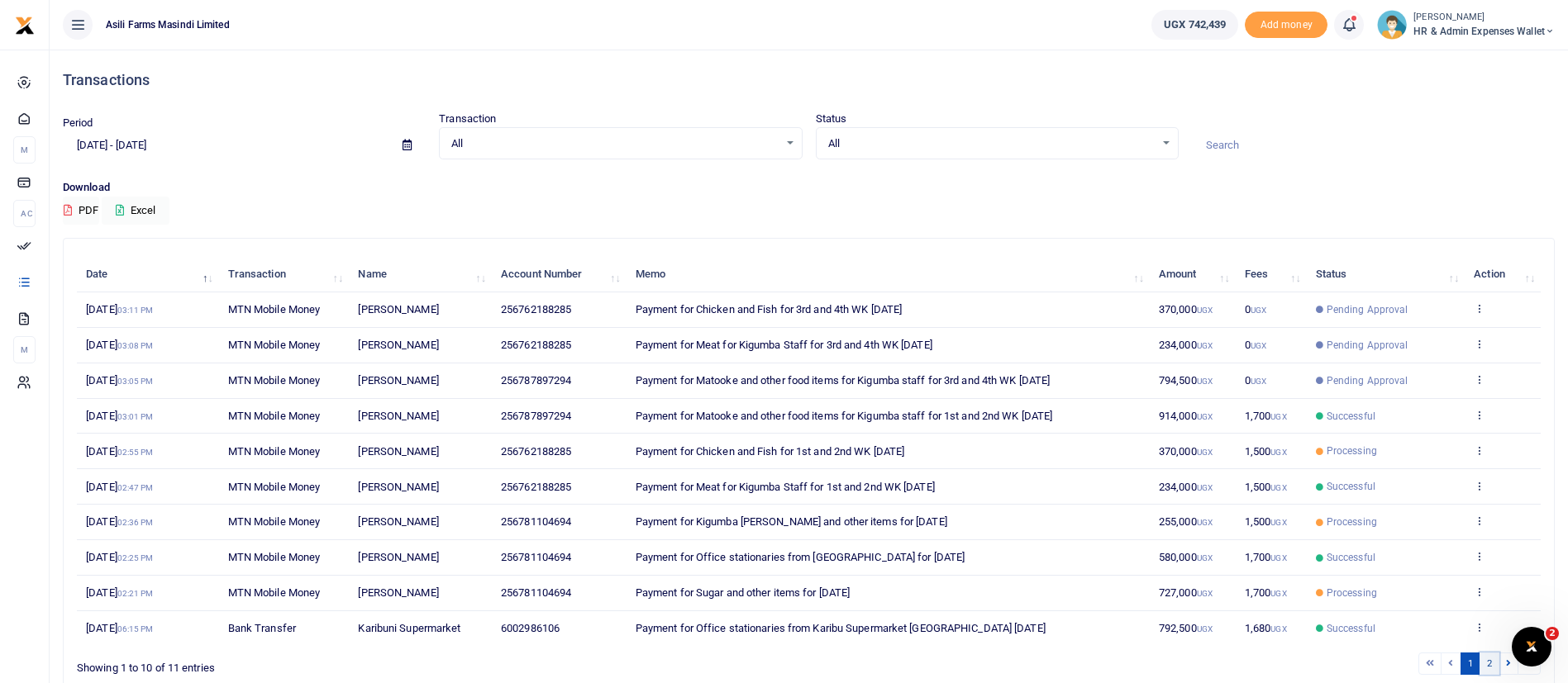
click at [1491, 665] on link "2" at bounding box center [1490, 664] width 20 height 23
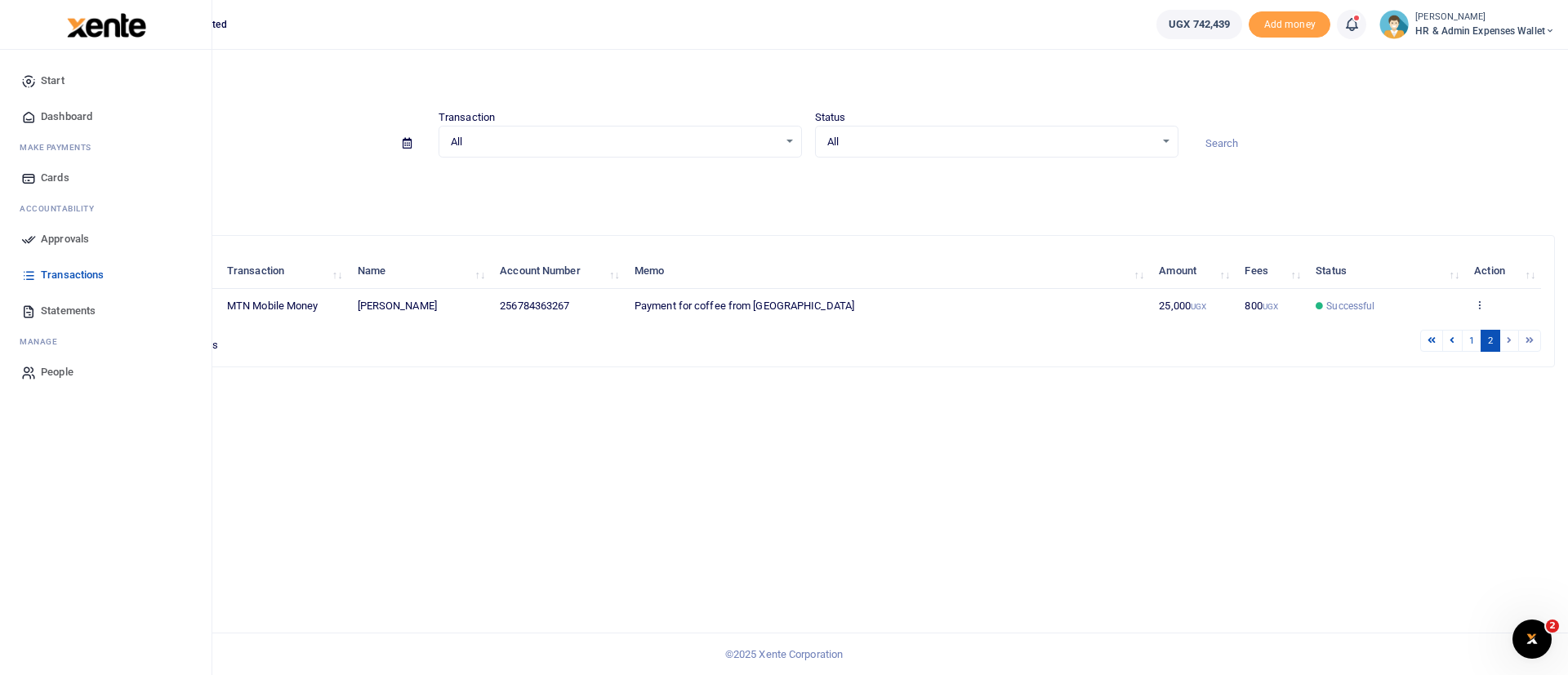
click at [90, 31] on img at bounding box center [106, 26] width 79 height 25
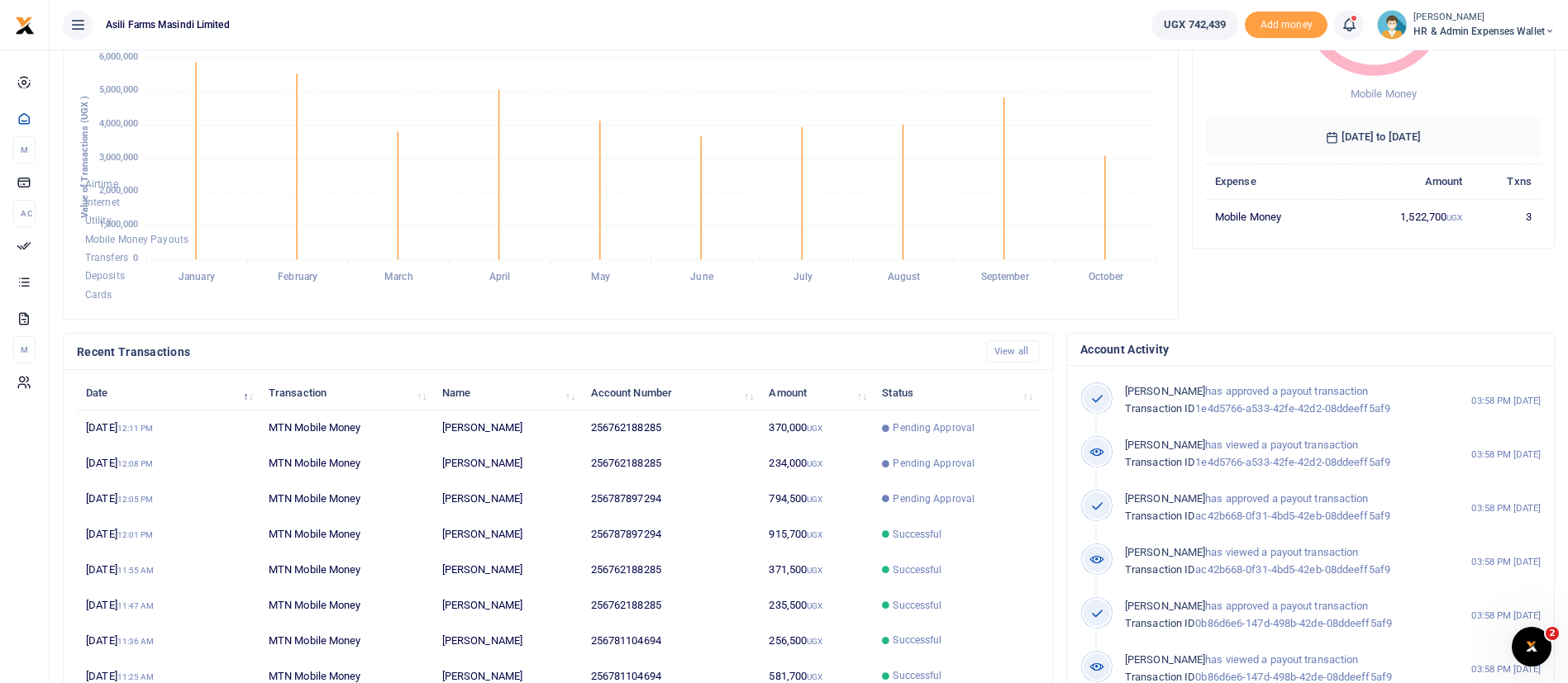
scroll to position [304, 0]
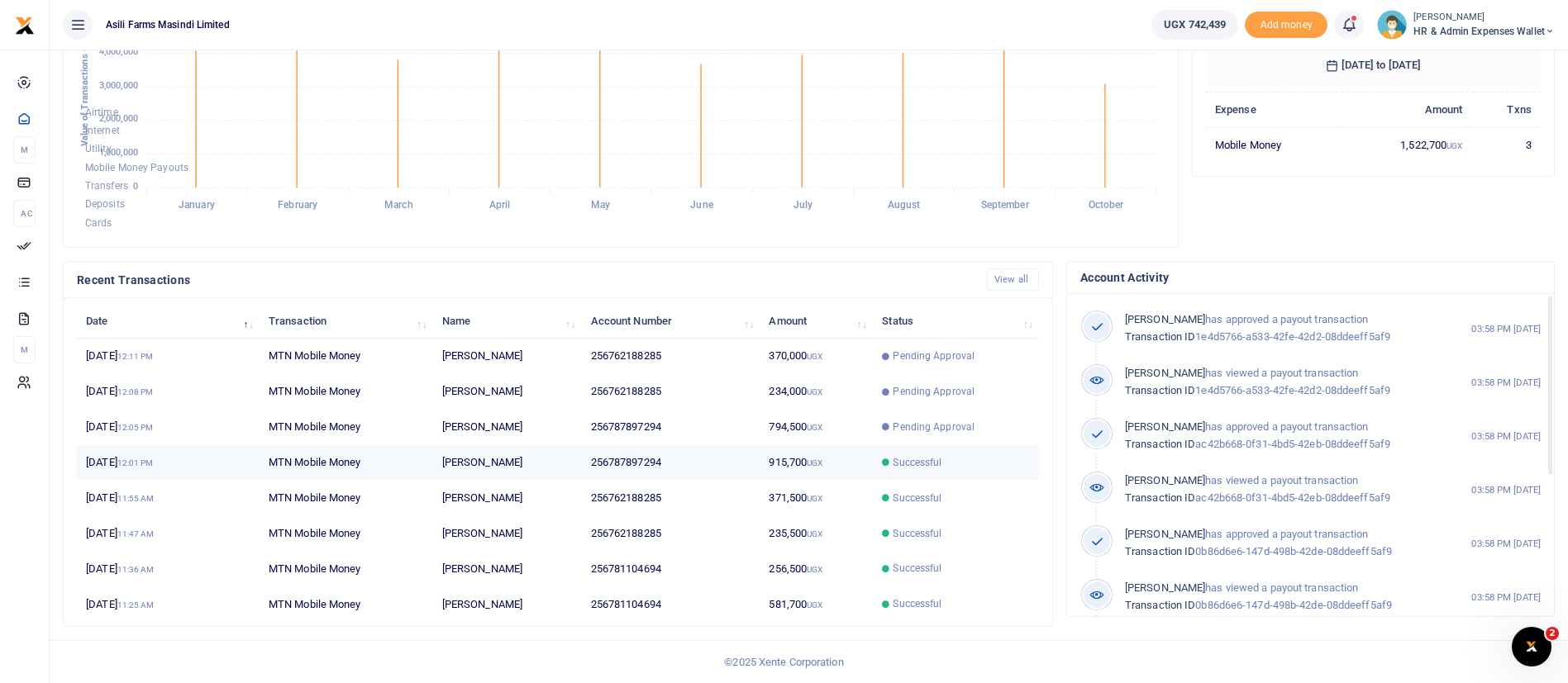
click at [730, 458] on td "256787897294" at bounding box center [671, 463] width 178 height 36
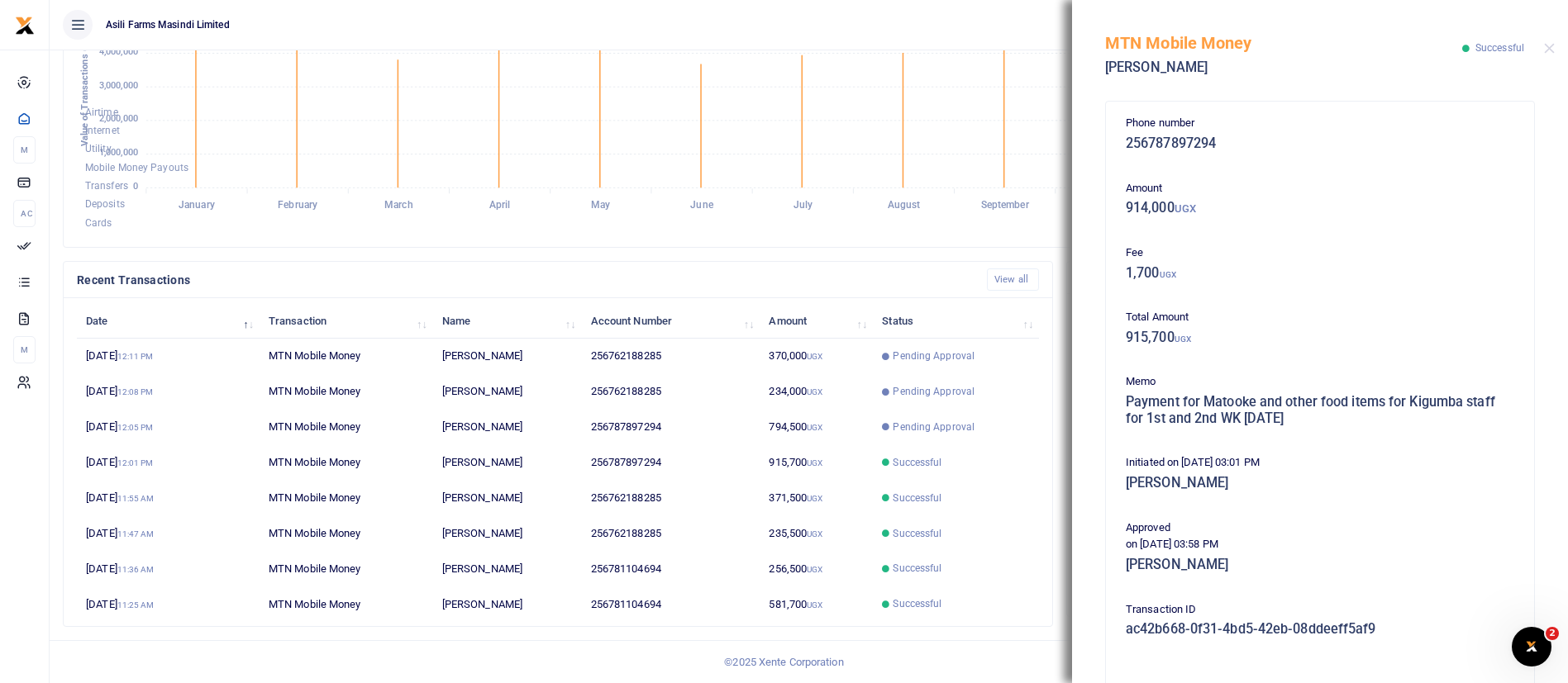
scroll to position [282, 0]
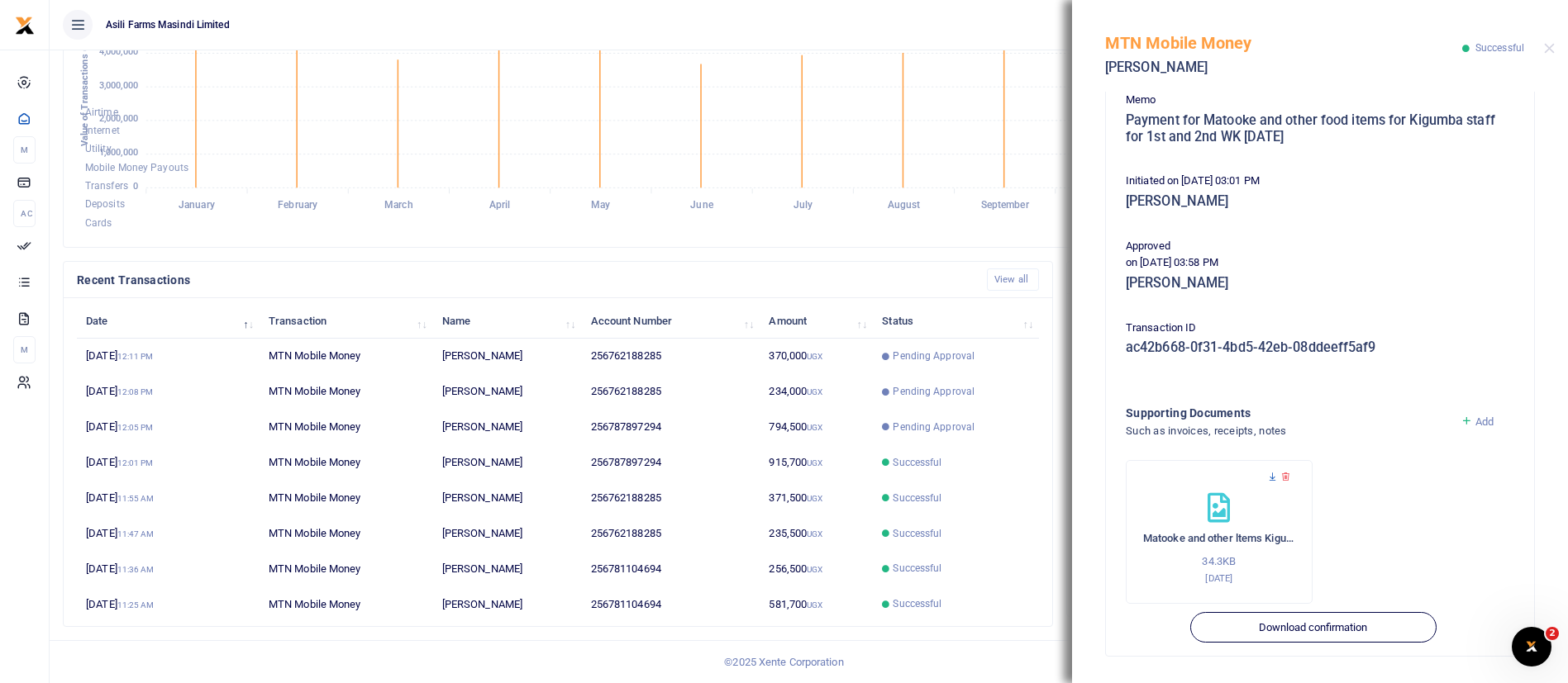
click at [1269, 475] on icon at bounding box center [1272, 477] width 11 height 11
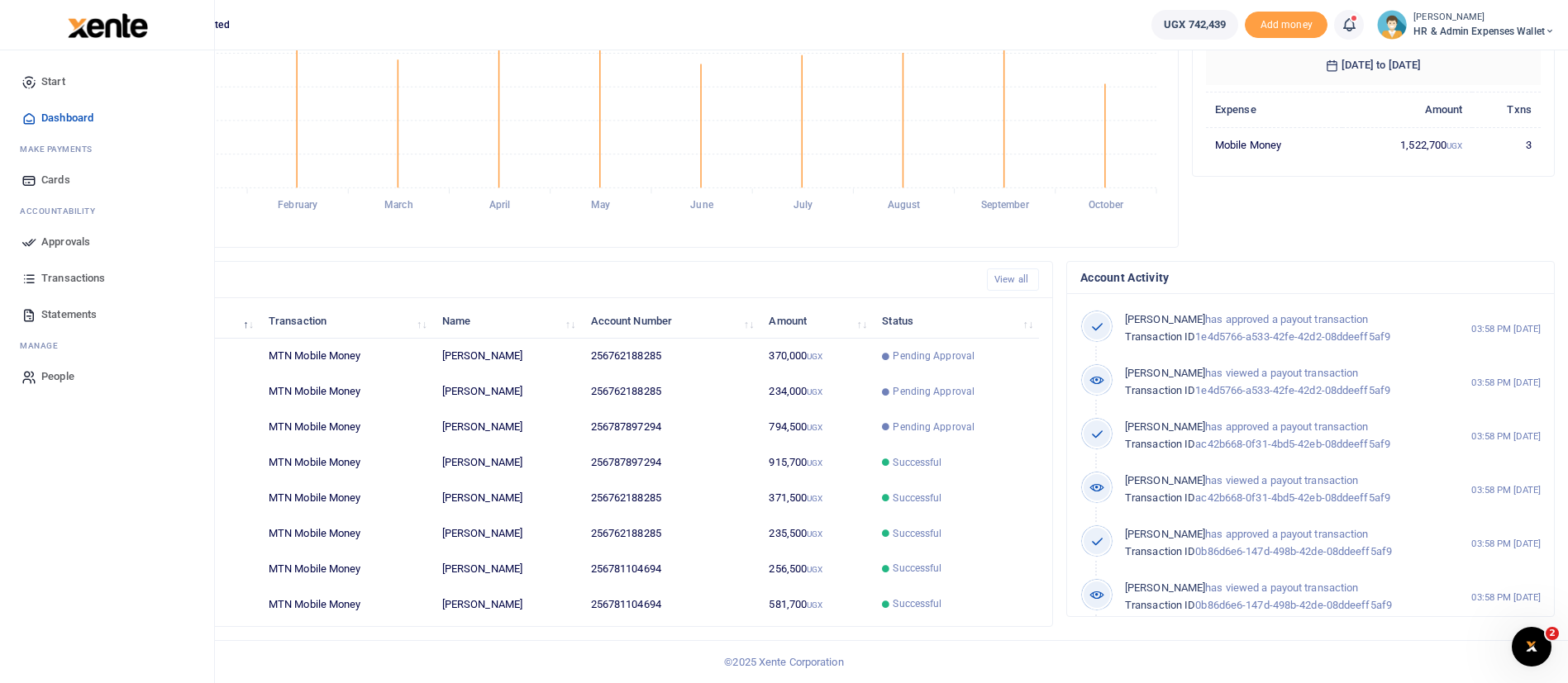
click at [51, 241] on span "Approvals" at bounding box center [66, 242] width 48 height 17
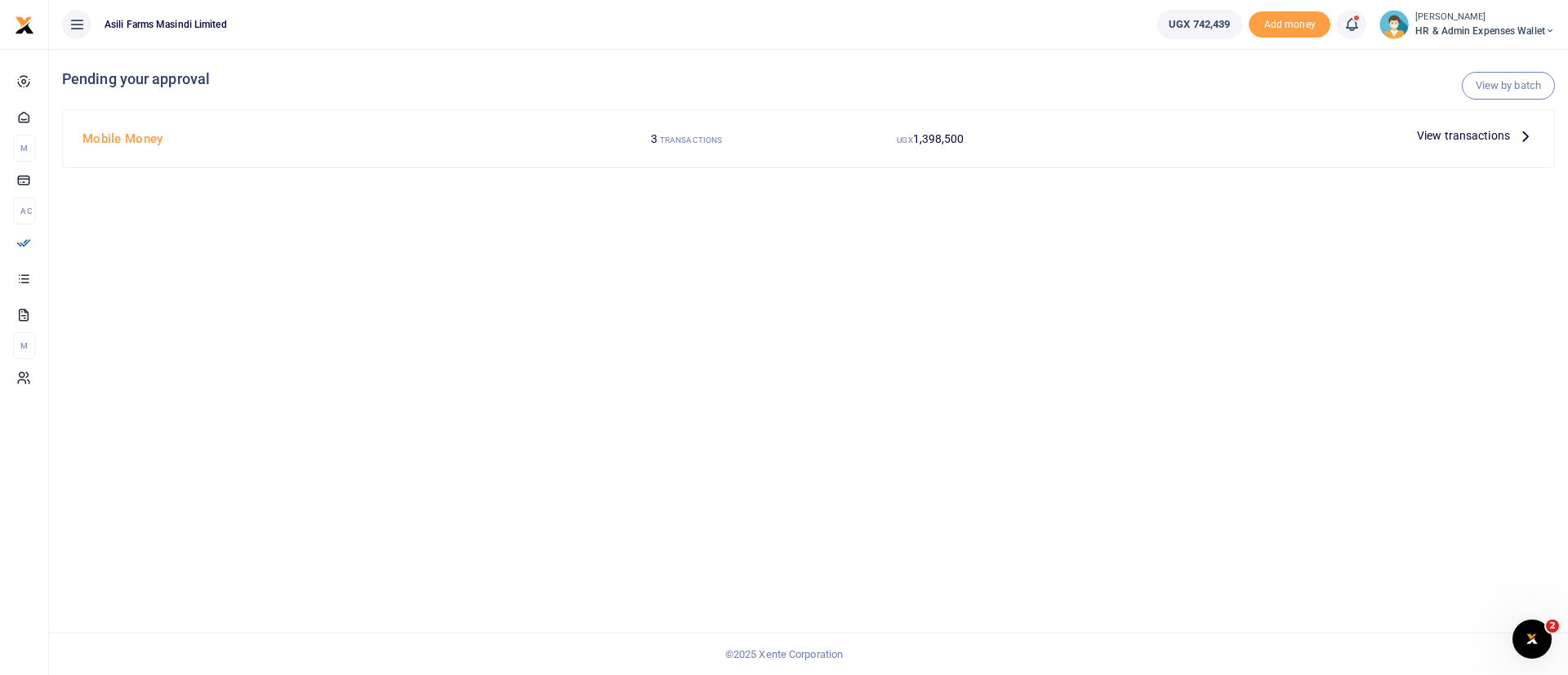
click at [1044, 131] on span "View transactions" at bounding box center [1463, 136] width 93 height 18
